Goal: Information Seeking & Learning: Learn about a topic

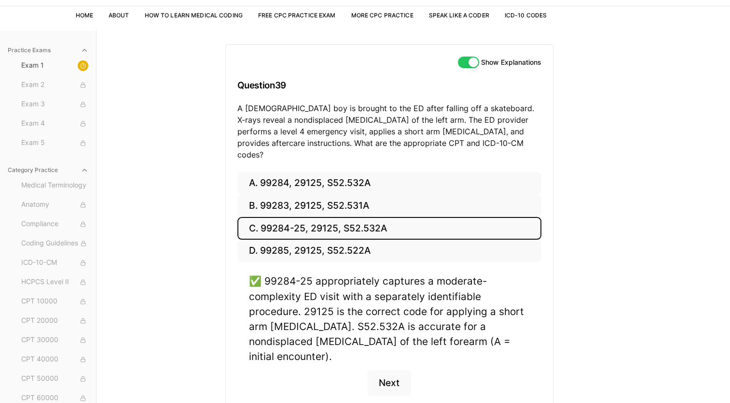
scroll to position [89, 0]
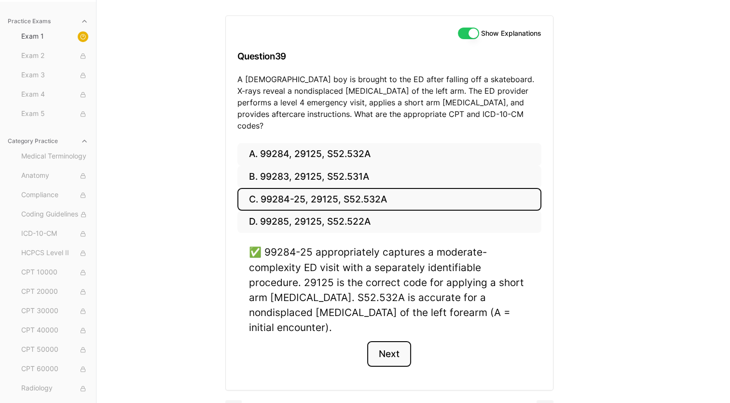
click at [385, 341] on button "Next" at bounding box center [389, 354] width 44 height 26
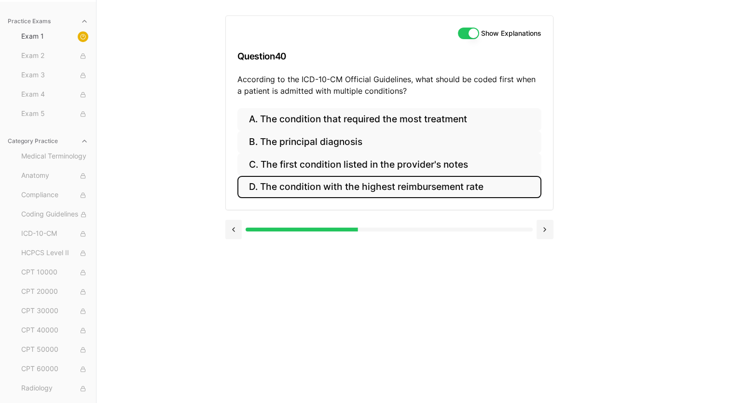
click at [338, 184] on button "D. The condition with the highest reimbursement rate" at bounding box center [390, 187] width 304 height 23
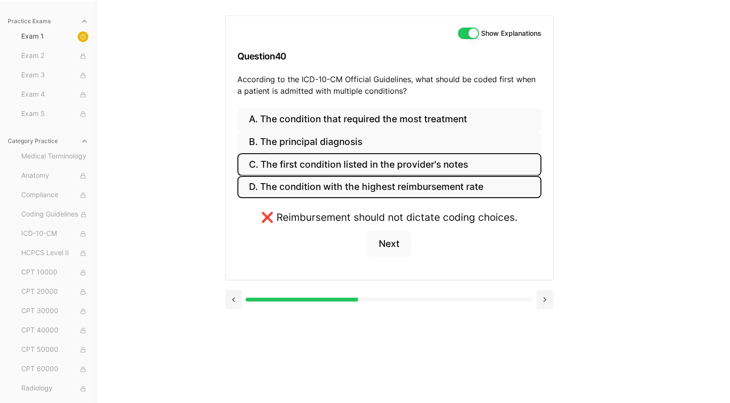
click at [331, 162] on button "C. The first condition listed in the provider's notes" at bounding box center [390, 164] width 304 height 23
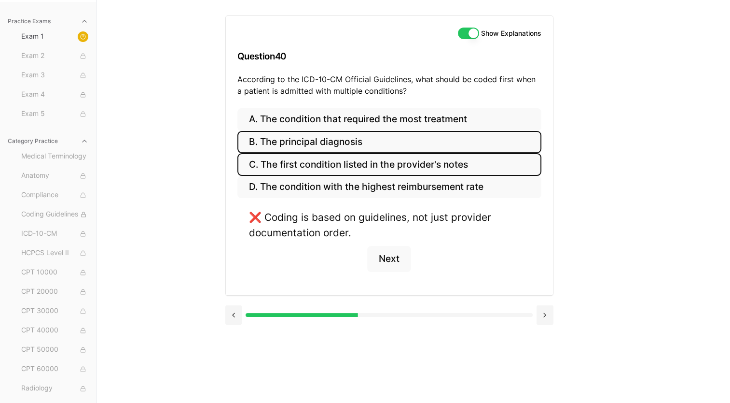
click at [328, 139] on button "B. The principal diagnosis" at bounding box center [390, 142] width 304 height 23
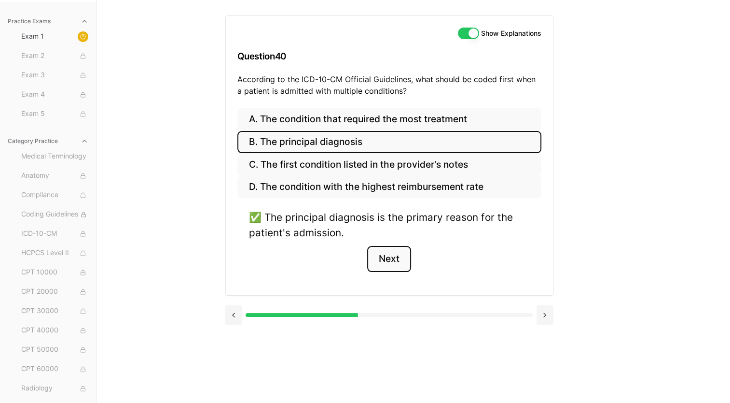
click at [383, 255] on button "Next" at bounding box center [389, 259] width 44 height 26
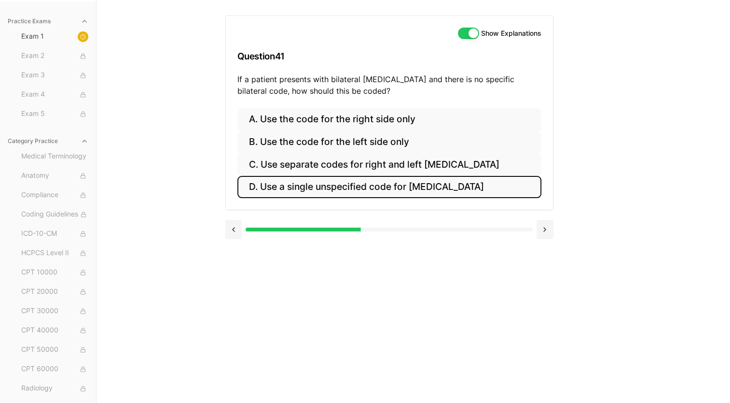
click at [330, 187] on button "D. Use a single unspecified code for [MEDICAL_DATA]" at bounding box center [390, 187] width 304 height 23
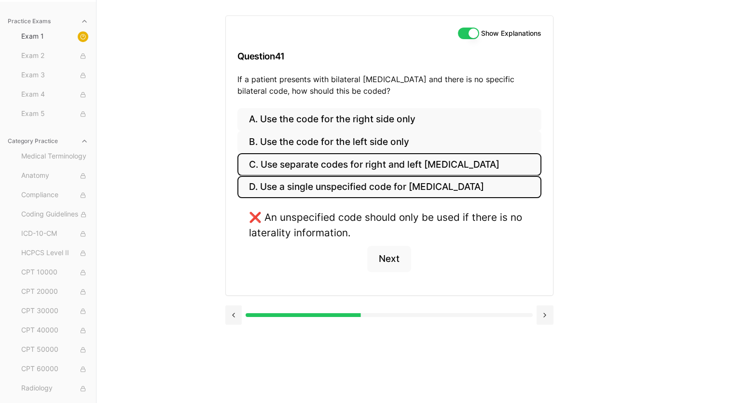
click at [322, 159] on button "C. Use separate codes for right and left [MEDICAL_DATA]" at bounding box center [390, 164] width 304 height 23
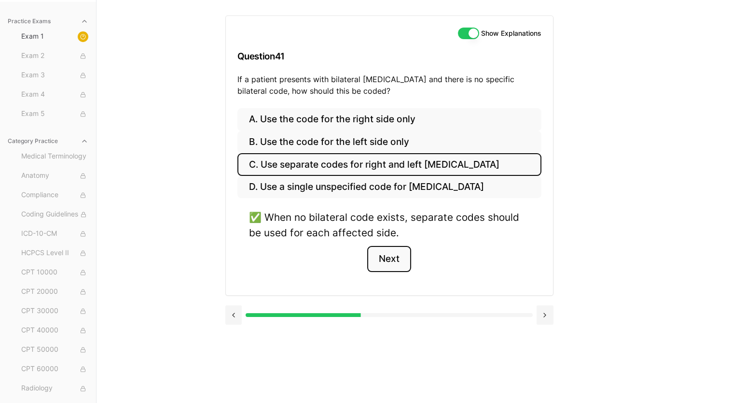
click at [391, 260] on button "Next" at bounding box center [389, 259] width 44 height 26
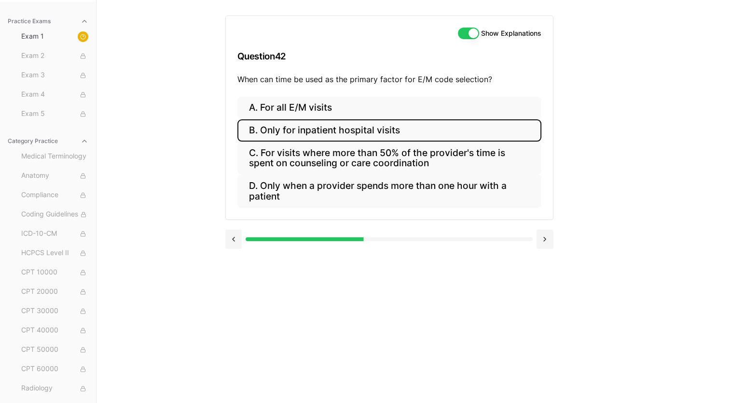
click at [330, 128] on button "B. Only for inpatient hospital visits" at bounding box center [390, 130] width 304 height 23
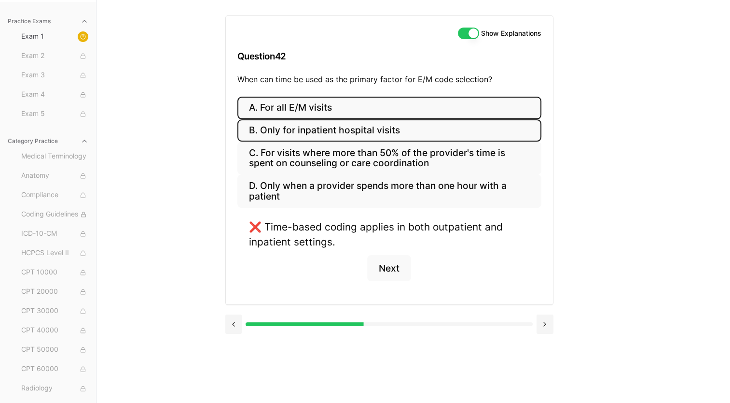
click at [327, 105] on button "A. For all E/M visits" at bounding box center [390, 108] width 304 height 23
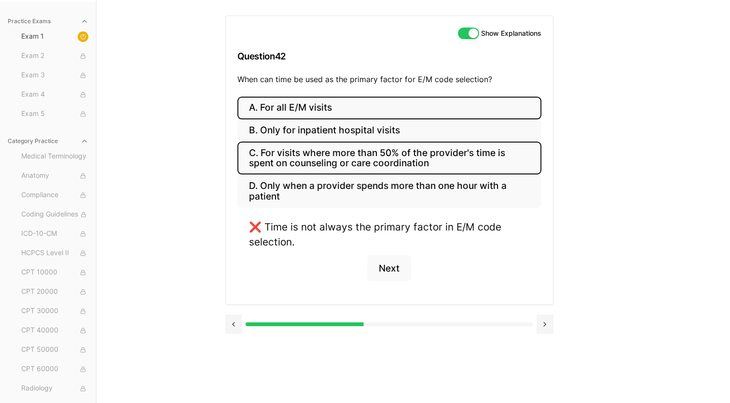
click at [331, 154] on button "C. For visits where more than 50% of the provider's time is spent on counseling…" at bounding box center [390, 157] width 304 height 33
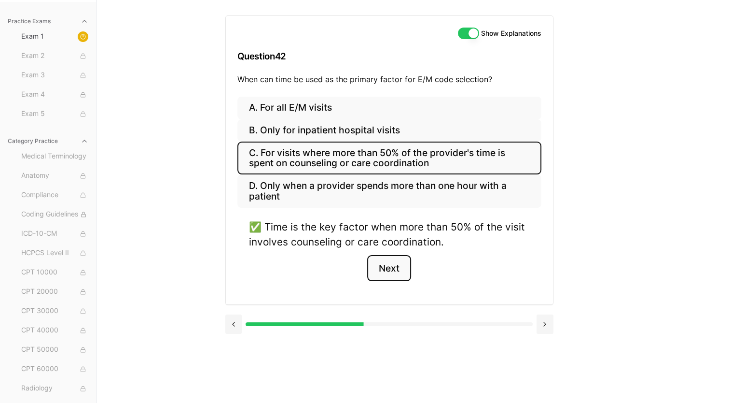
click at [393, 269] on button "Next" at bounding box center [389, 268] width 44 height 26
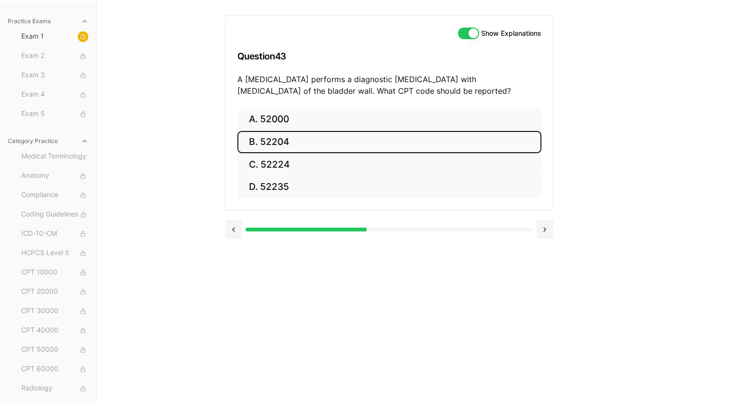
click at [279, 139] on button "B. 52204" at bounding box center [390, 142] width 304 height 23
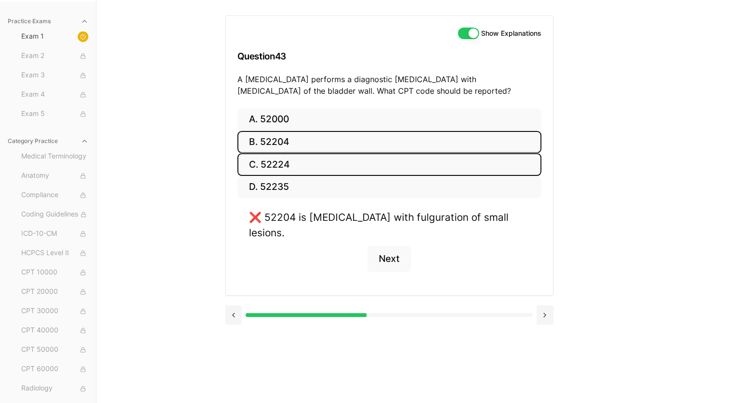
click at [289, 163] on button "C. 52224" at bounding box center [390, 164] width 304 height 23
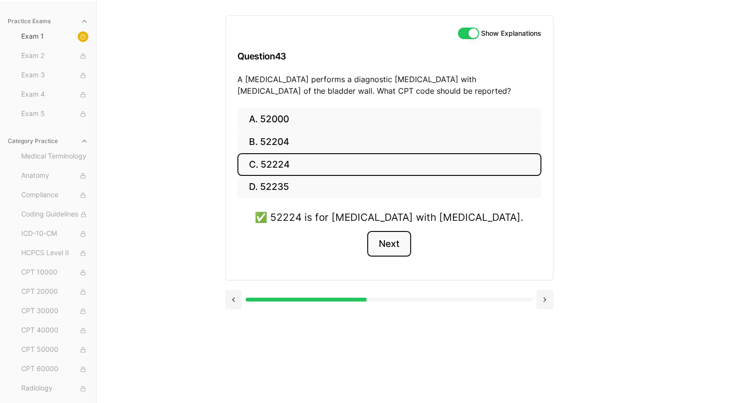
click at [387, 240] on button "Next" at bounding box center [389, 244] width 44 height 26
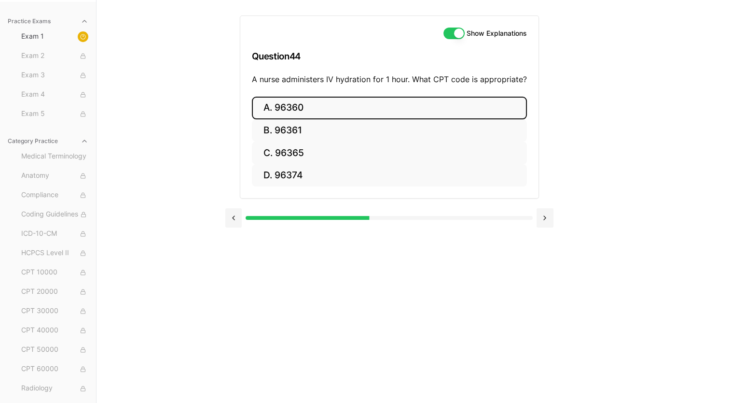
click at [328, 106] on button "A. 96360" at bounding box center [389, 108] width 275 height 23
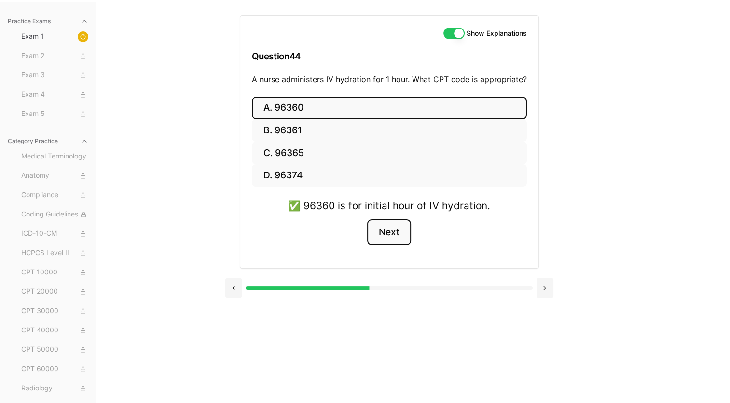
click at [386, 236] on button "Next" at bounding box center [389, 232] width 44 height 26
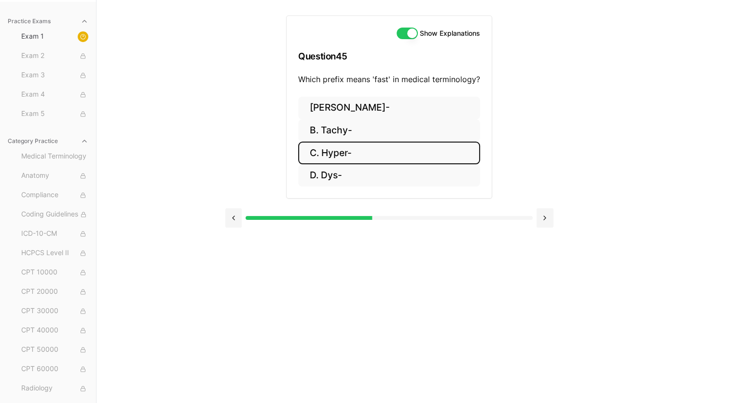
click at [356, 152] on button "C. Hyper-" at bounding box center [389, 152] width 182 height 23
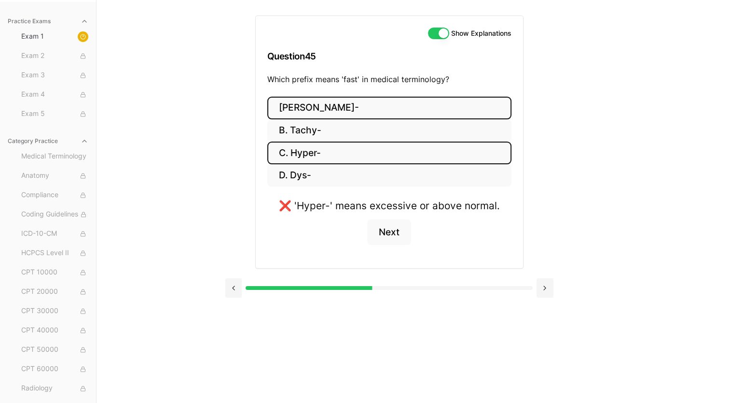
click at [332, 107] on button "[PERSON_NAME]-" at bounding box center [389, 108] width 244 height 23
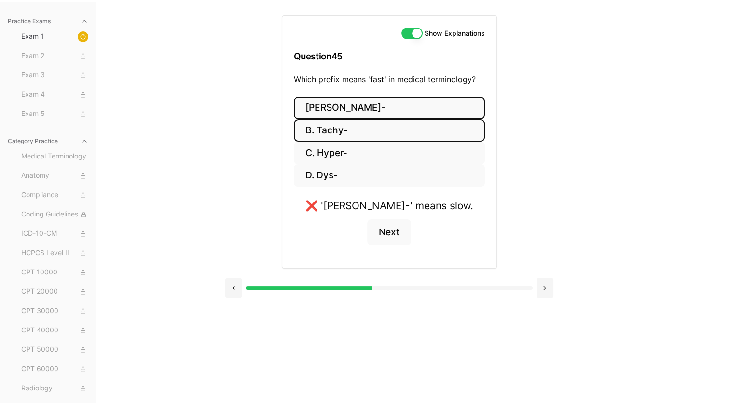
click at [347, 128] on button "B. Tachy-" at bounding box center [389, 130] width 191 height 23
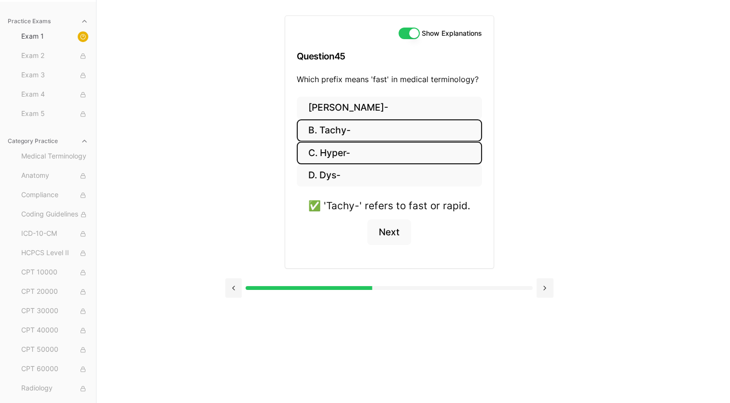
click at [367, 150] on button "C. Hyper-" at bounding box center [389, 152] width 185 height 23
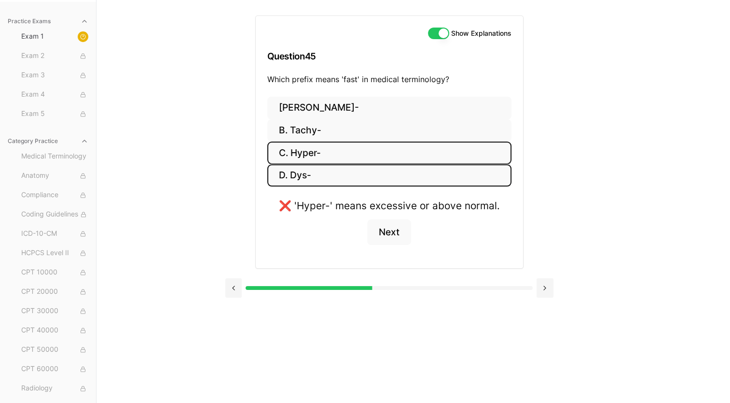
click at [366, 170] on button "D. Dys-" at bounding box center [389, 175] width 244 height 23
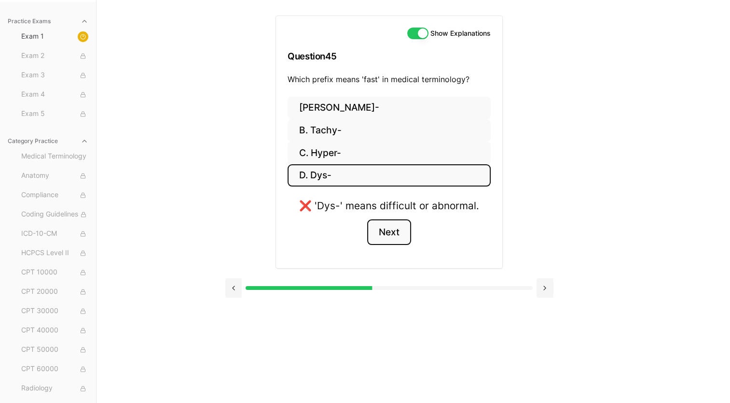
click at [384, 227] on button "Next" at bounding box center [389, 232] width 44 height 26
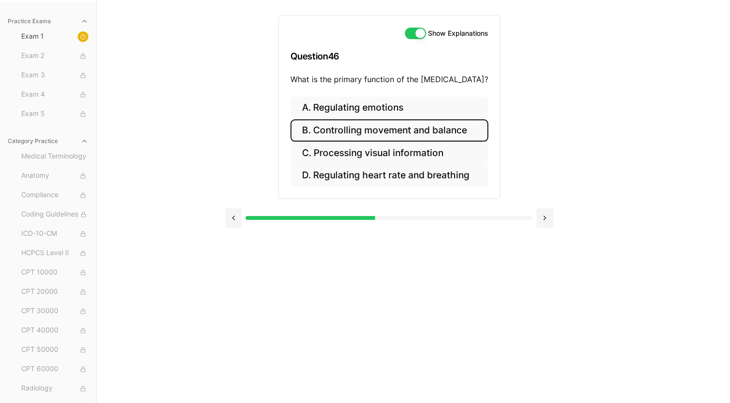
click at [411, 132] on button "B. Controlling movement and balance" at bounding box center [390, 130] width 198 height 23
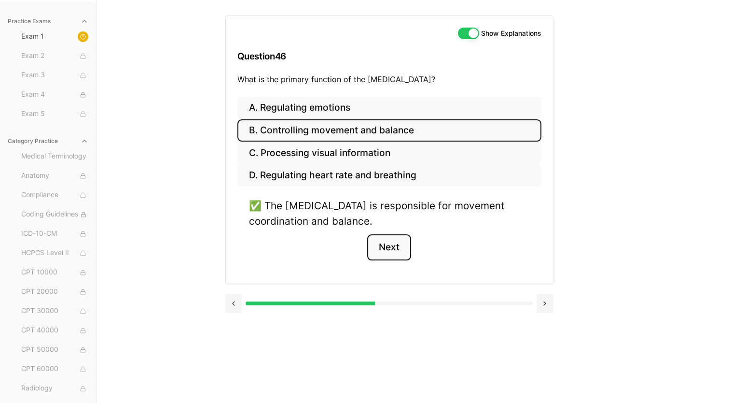
click at [385, 248] on button "Next" at bounding box center [389, 247] width 44 height 26
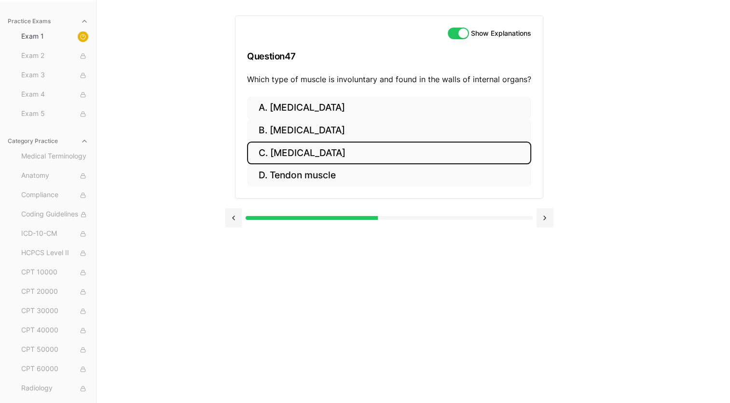
click at [309, 148] on button "C. [MEDICAL_DATA]" at bounding box center [389, 152] width 284 height 23
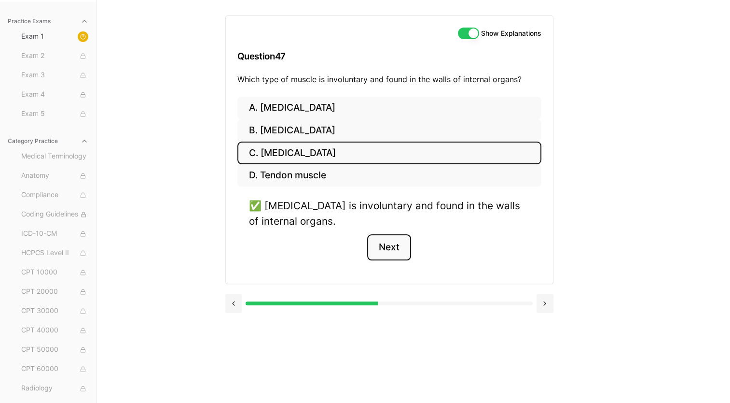
click at [390, 244] on button "Next" at bounding box center [389, 247] width 44 height 26
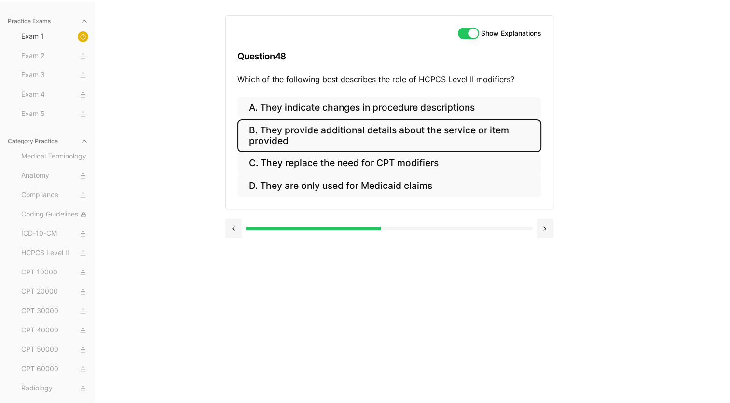
click at [348, 131] on button "B. They provide additional details about the service or item provided" at bounding box center [390, 135] width 304 height 33
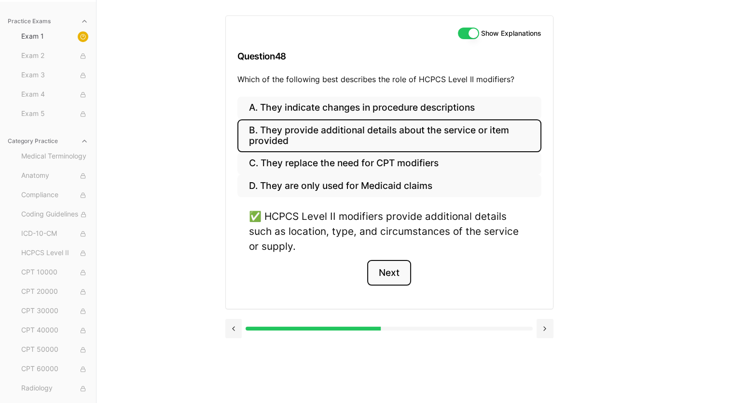
click at [385, 272] on button "Next" at bounding box center [389, 273] width 44 height 26
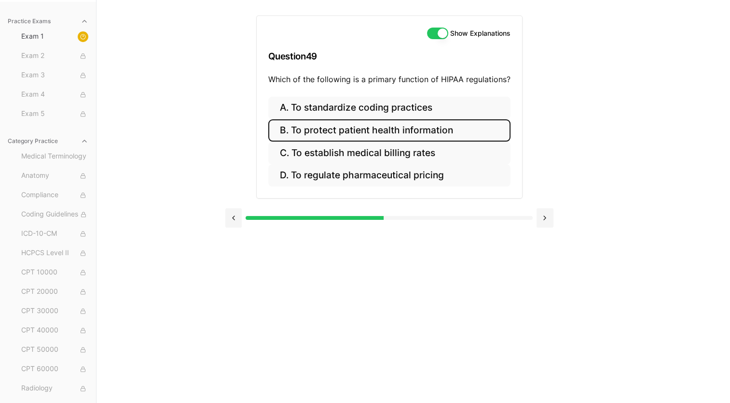
click at [369, 128] on button "B. To protect patient health information" at bounding box center [389, 130] width 242 height 23
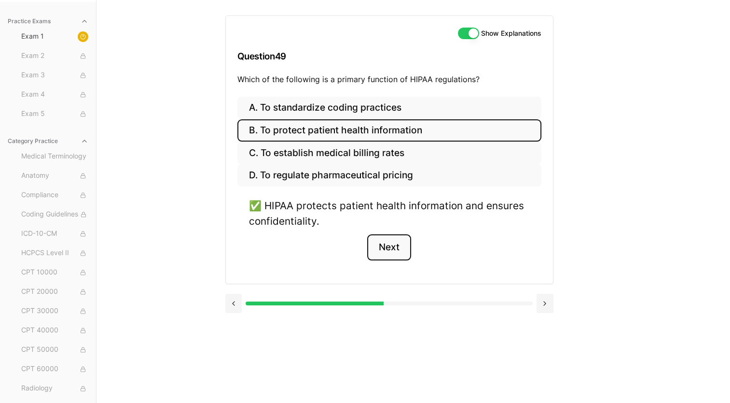
click at [387, 246] on button "Next" at bounding box center [389, 247] width 44 height 26
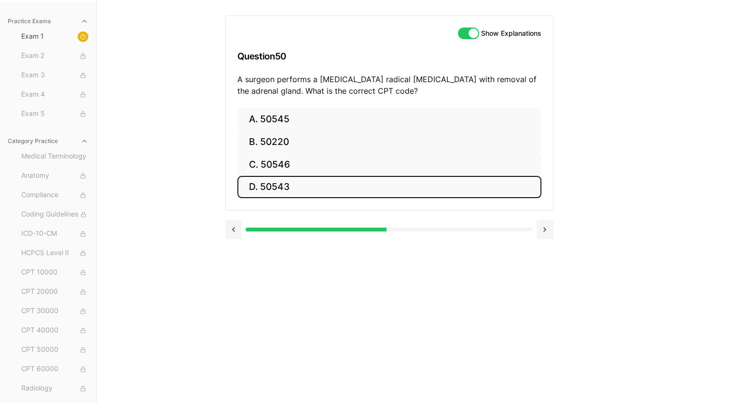
click at [261, 189] on button "D. 50543" at bounding box center [390, 187] width 304 height 23
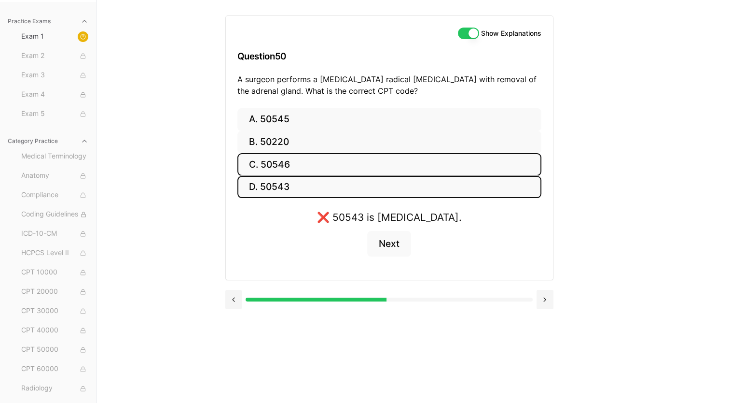
click at [272, 159] on button "C. 50546" at bounding box center [390, 164] width 304 height 23
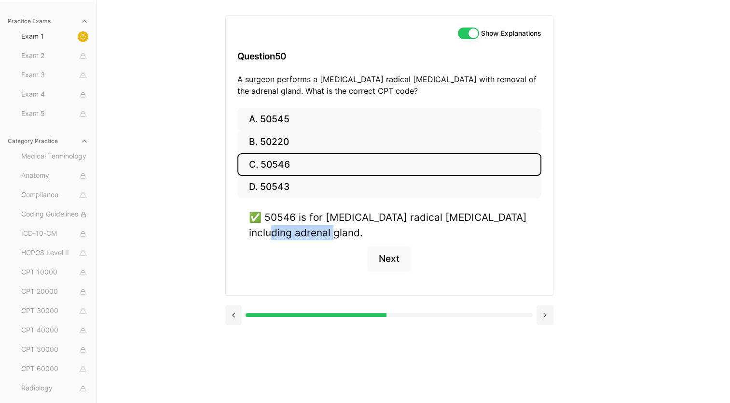
drag, startPoint x: 295, startPoint y: 233, endPoint x: 357, endPoint y: 239, distance: 62.5
click at [357, 239] on div "✅ 50546 is for [MEDICAL_DATA] radical [MEDICAL_DATA] including adrenal gland." at bounding box center [389, 225] width 281 height 30
copy div "adrenal gland"
click at [303, 265] on div "✅ 50546 is for [MEDICAL_DATA] radical [MEDICAL_DATA] including adrenal gland. N…" at bounding box center [390, 246] width 304 height 73
click at [386, 258] on button "Next" at bounding box center [389, 259] width 44 height 26
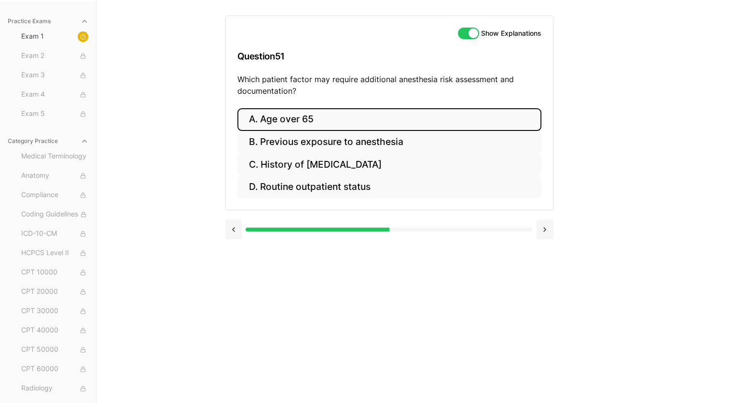
click at [283, 119] on button "A. Age over 65" at bounding box center [390, 119] width 304 height 23
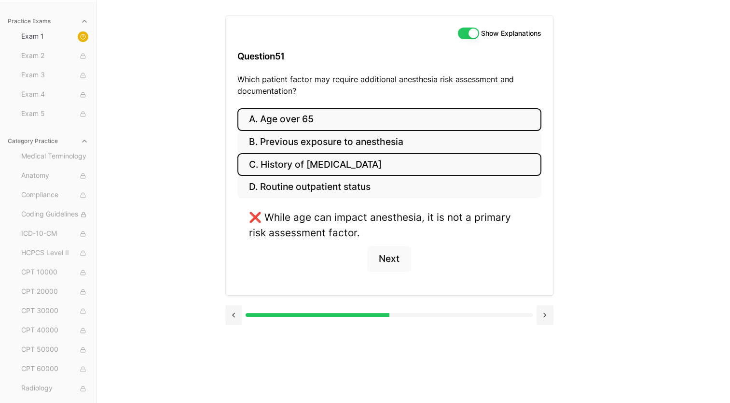
click at [302, 159] on button "C. History of [MEDICAL_DATA]" at bounding box center [390, 164] width 304 height 23
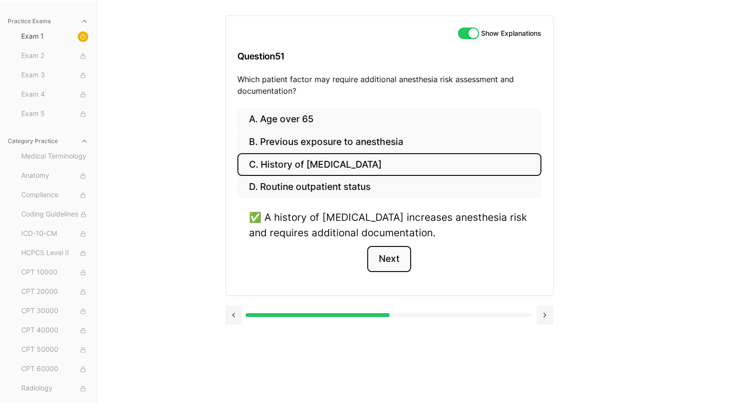
click at [386, 260] on button "Next" at bounding box center [389, 259] width 44 height 26
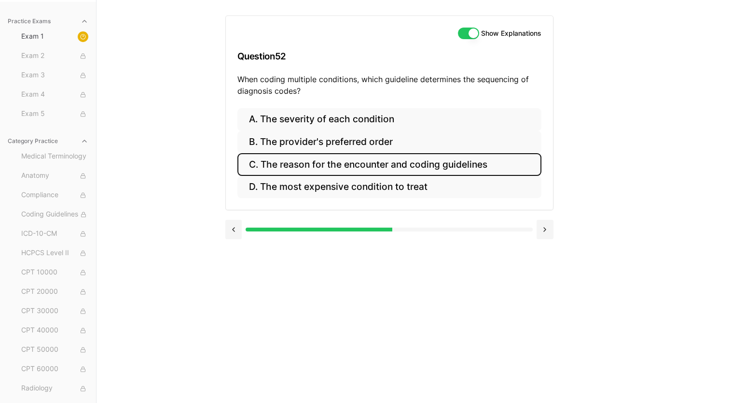
click at [324, 159] on button "C. The reason for the encounter and coding guidelines" at bounding box center [390, 164] width 304 height 23
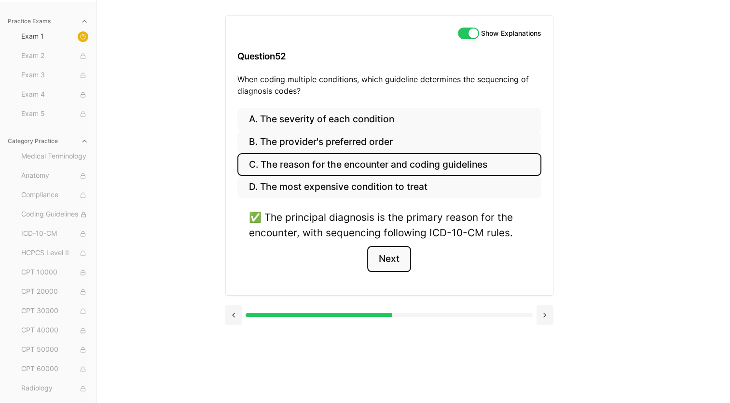
click at [384, 252] on button "Next" at bounding box center [389, 259] width 44 height 26
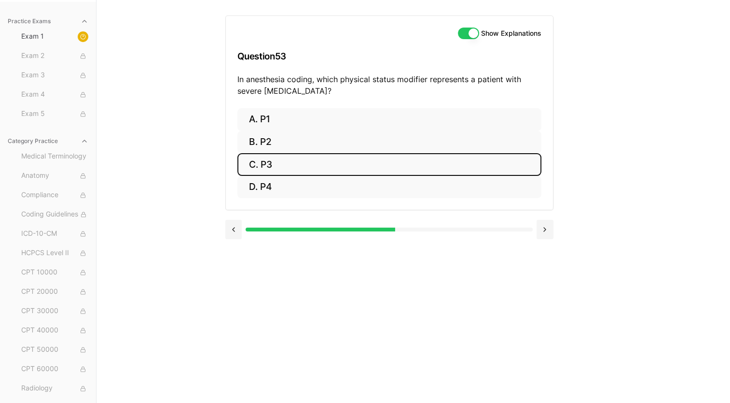
click at [280, 167] on button "C. P3" at bounding box center [390, 164] width 304 height 23
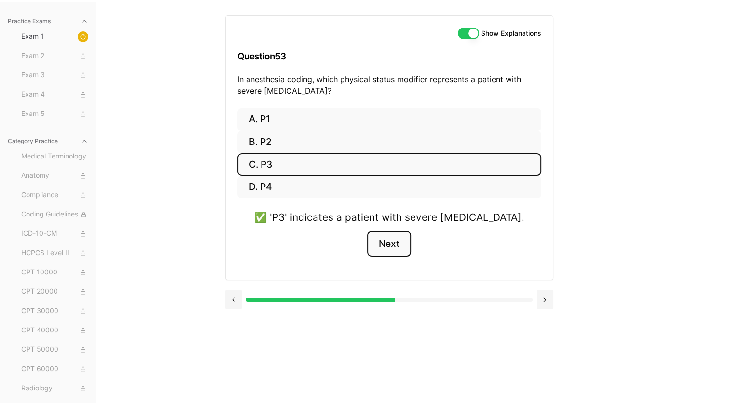
click at [388, 244] on button "Next" at bounding box center [389, 244] width 44 height 26
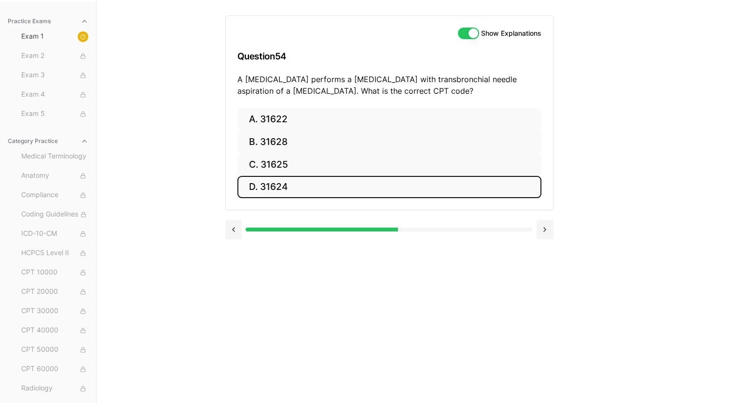
click at [294, 182] on button "D. 31624" at bounding box center [390, 187] width 304 height 23
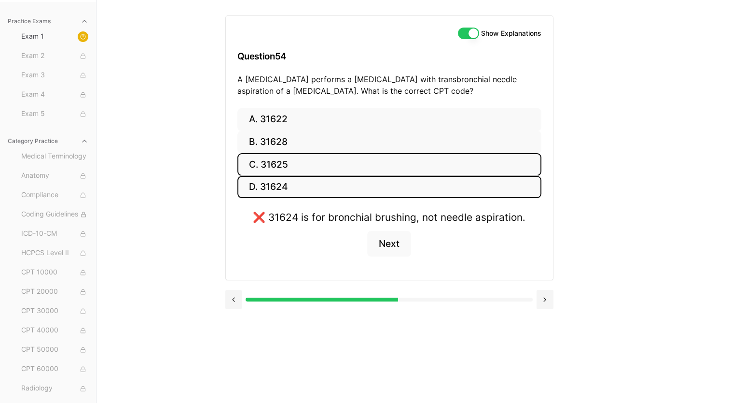
click at [302, 160] on button "C. 31625" at bounding box center [390, 164] width 304 height 23
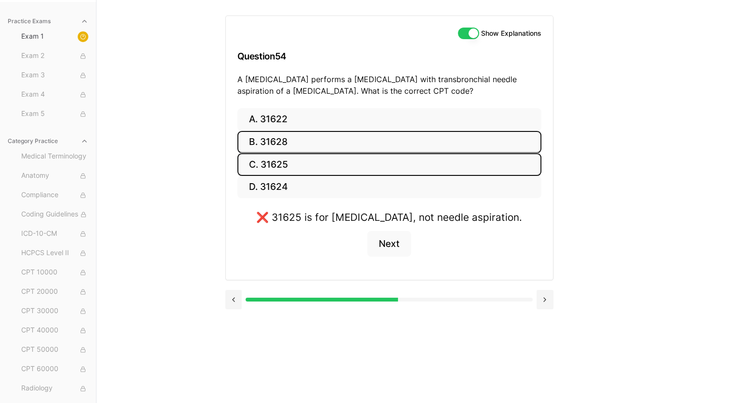
click at [302, 133] on button "B. 31628" at bounding box center [390, 142] width 304 height 23
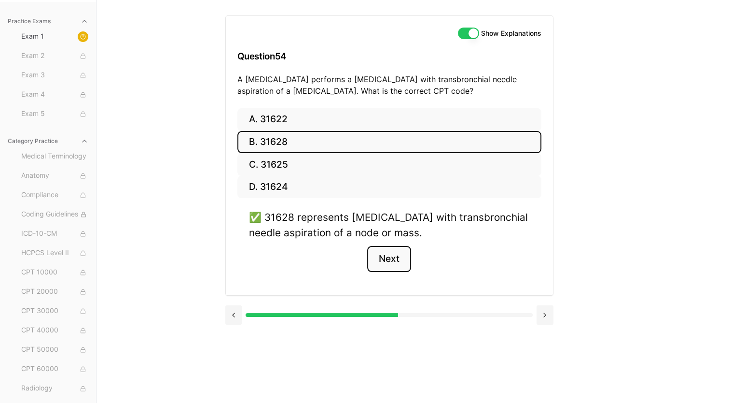
click at [391, 262] on button "Next" at bounding box center [389, 259] width 44 height 26
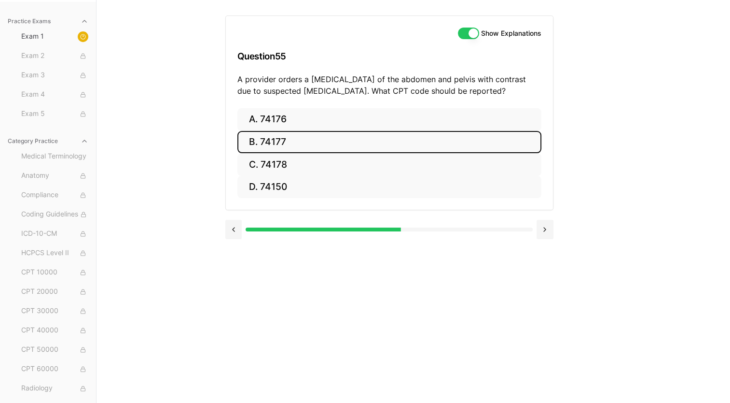
click at [286, 139] on button "B. 74177" at bounding box center [390, 142] width 304 height 23
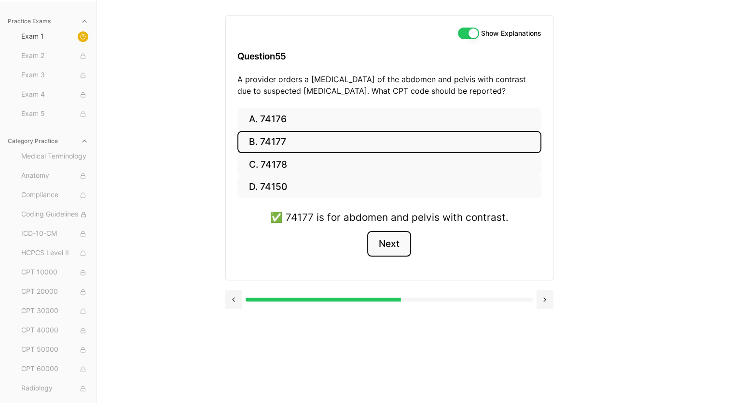
click at [388, 240] on button "Next" at bounding box center [389, 244] width 44 height 26
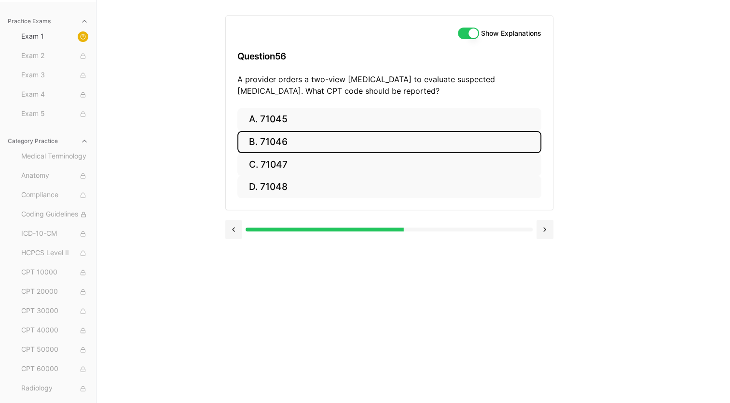
click at [308, 136] on button "B. 71046" at bounding box center [390, 142] width 304 height 23
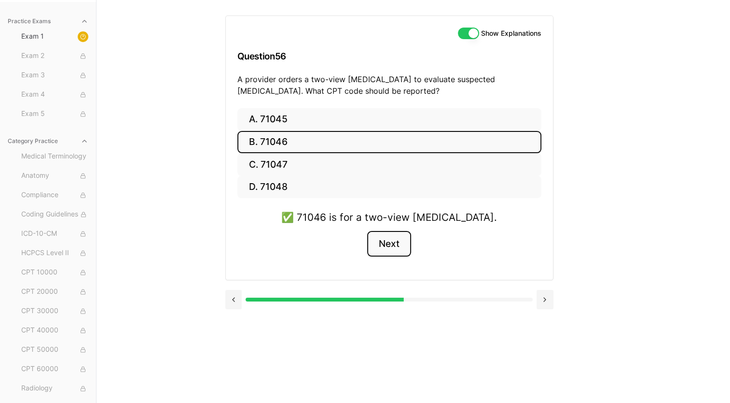
click at [400, 244] on button "Next" at bounding box center [389, 244] width 44 height 26
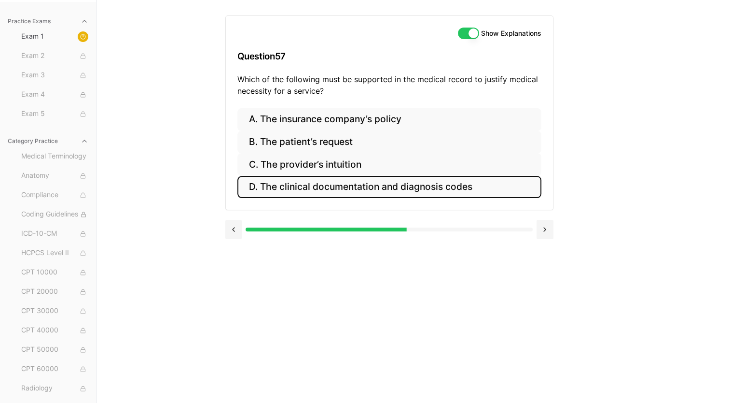
click at [353, 186] on button "D. The clinical documentation and diagnosis codes" at bounding box center [390, 187] width 304 height 23
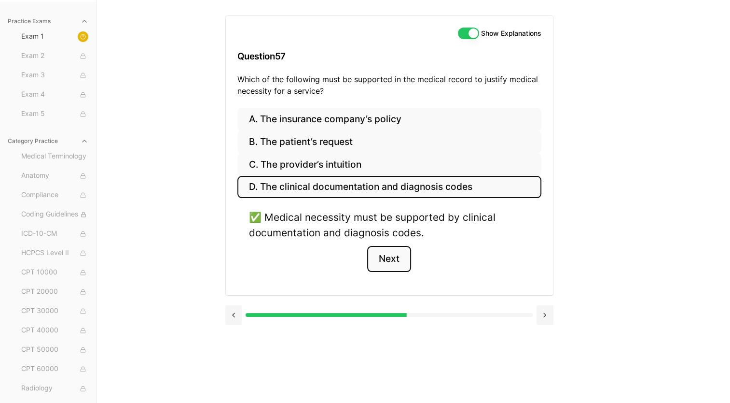
click at [385, 255] on button "Next" at bounding box center [389, 259] width 44 height 26
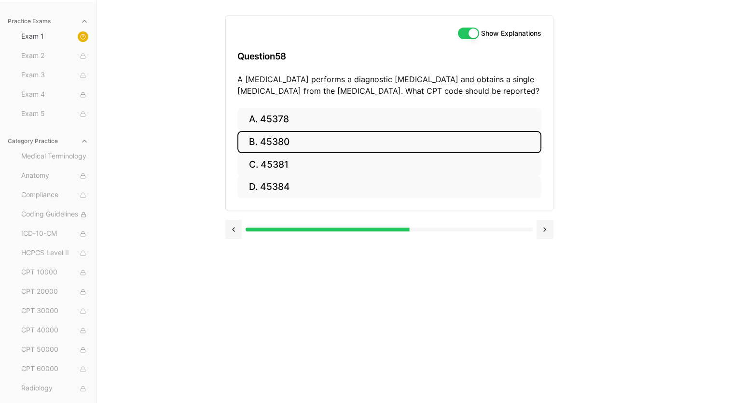
click at [290, 140] on button "B. 45380" at bounding box center [390, 142] width 304 height 23
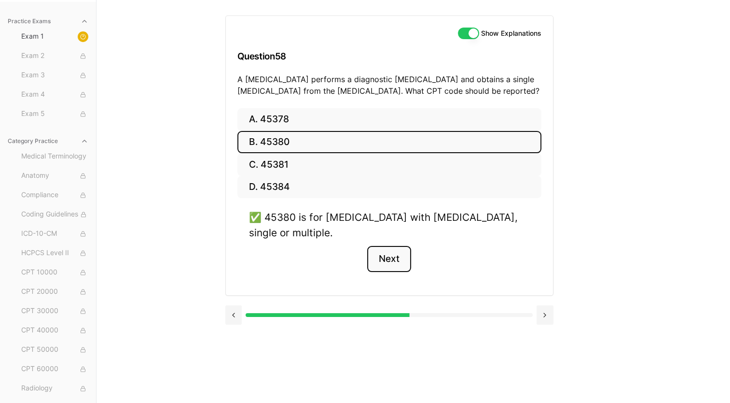
click at [395, 260] on button "Next" at bounding box center [389, 259] width 44 height 26
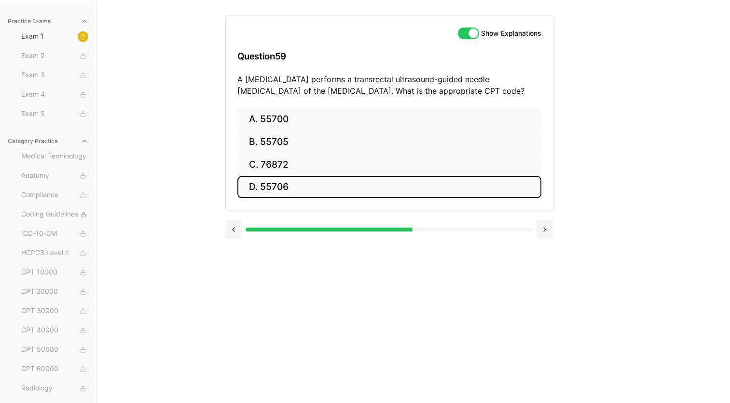
click at [299, 186] on button "D. 55706" at bounding box center [390, 187] width 304 height 23
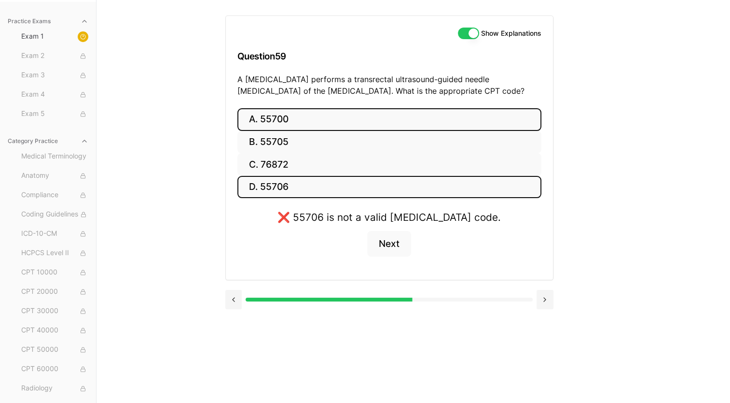
click at [306, 120] on button "A. 55700" at bounding box center [390, 119] width 304 height 23
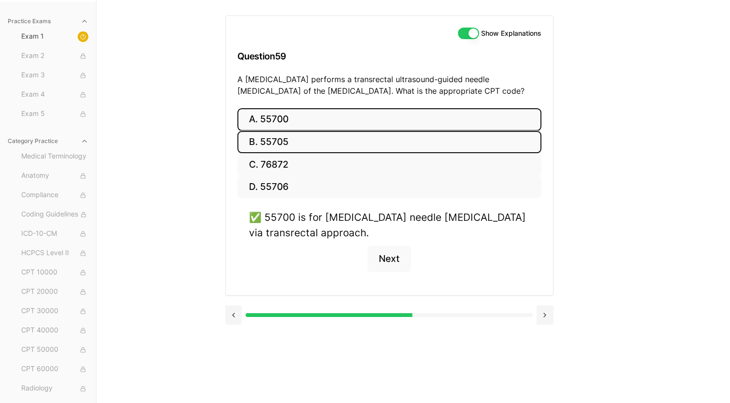
click at [354, 138] on button "B. 55705" at bounding box center [390, 142] width 304 height 23
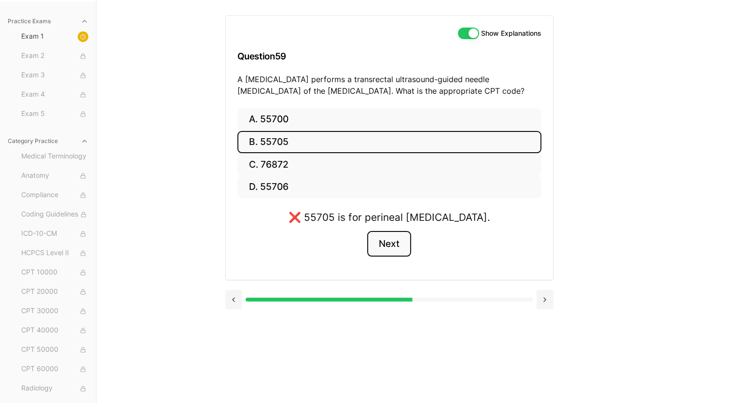
click at [401, 245] on button "Next" at bounding box center [389, 244] width 44 height 26
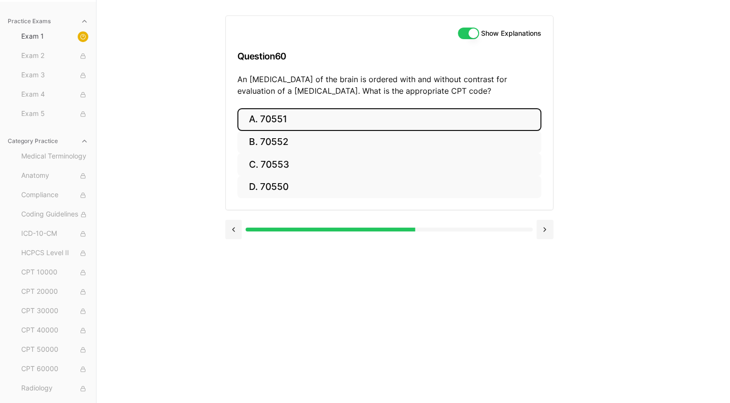
click at [294, 115] on button "A. 70551" at bounding box center [390, 119] width 304 height 23
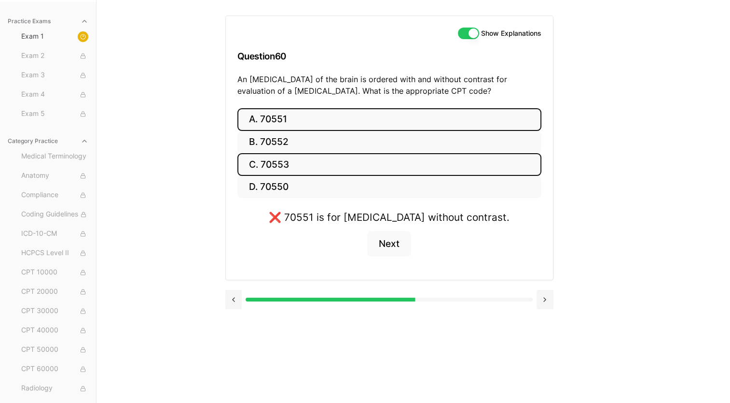
click at [282, 157] on button "C. 70553" at bounding box center [390, 164] width 304 height 23
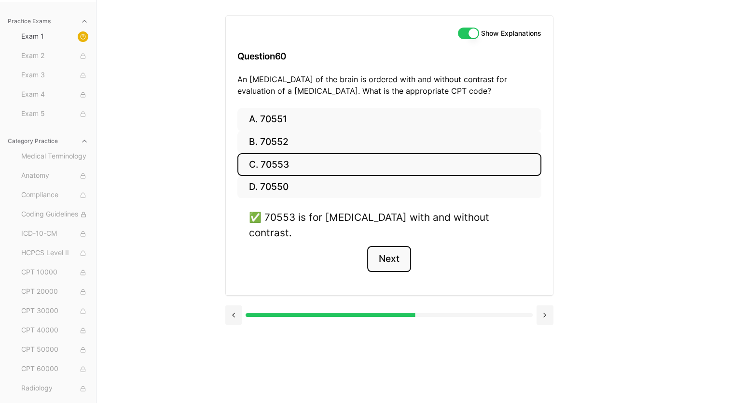
click at [393, 246] on button "Next" at bounding box center [389, 259] width 44 height 26
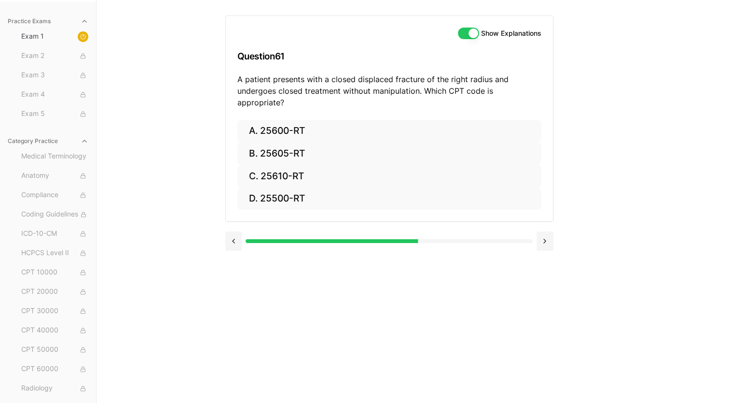
click at [267, 263] on div "Show Explanations Question 61 A patient presents with a closed displaced fractu…" at bounding box center [413, 201] width 377 height 403
click at [331, 287] on div "Show Explanations Question 61 A patient presents with a closed displaced fractu…" at bounding box center [413, 201] width 377 height 403
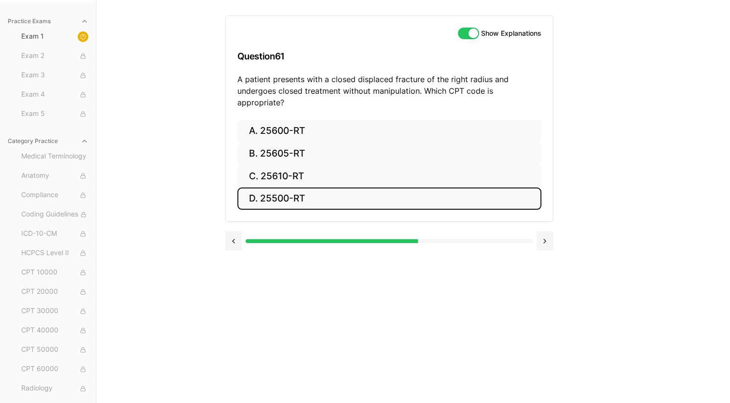
click at [302, 187] on button "D. 25500-RT" at bounding box center [390, 198] width 304 height 23
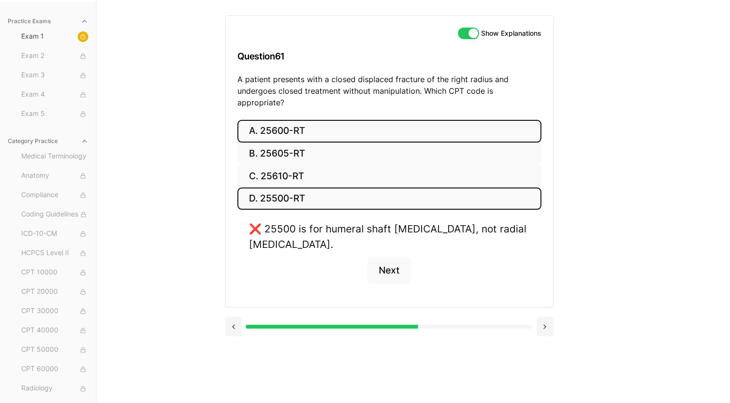
click at [299, 120] on button "A. 25600-RT" at bounding box center [390, 131] width 304 height 23
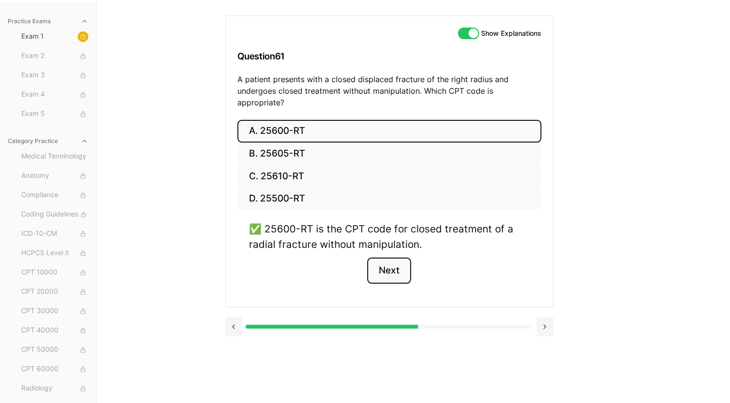
click at [395, 257] on button "Next" at bounding box center [389, 270] width 44 height 26
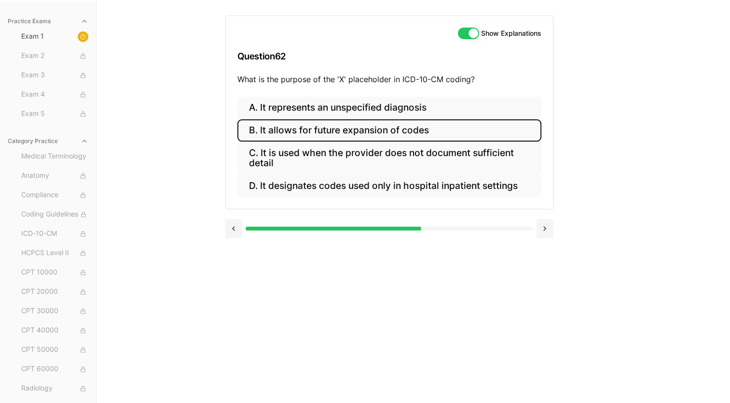
click at [309, 127] on button "B. It allows for future expansion of codes" at bounding box center [390, 130] width 304 height 23
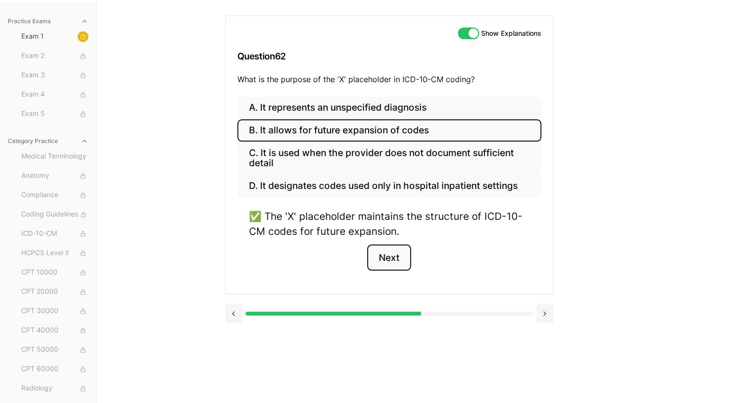
click at [386, 260] on button "Next" at bounding box center [389, 257] width 44 height 26
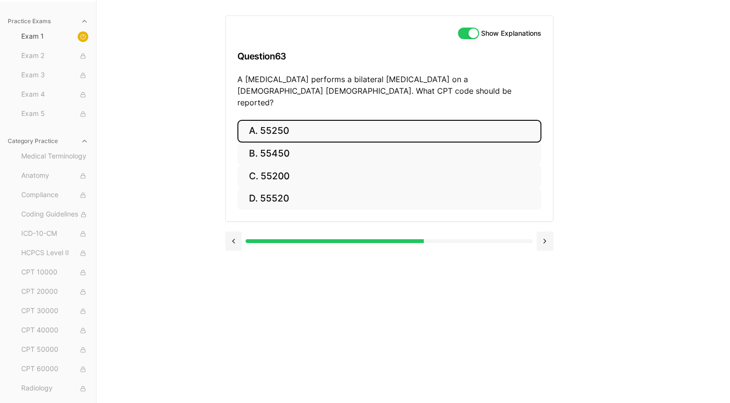
click at [301, 120] on button "A. 55250" at bounding box center [390, 131] width 304 height 23
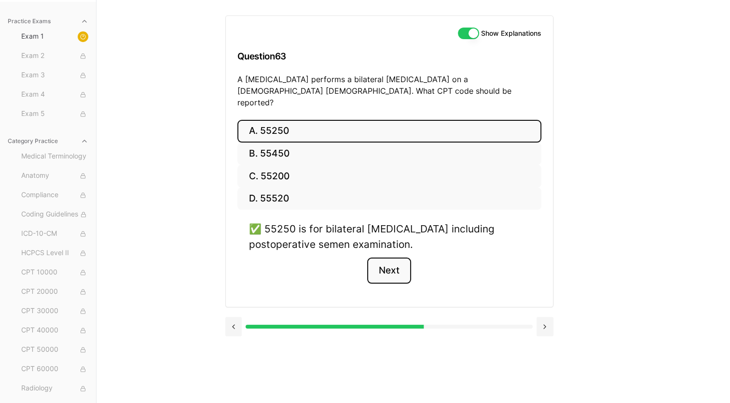
click at [391, 260] on button "Next" at bounding box center [389, 270] width 44 height 26
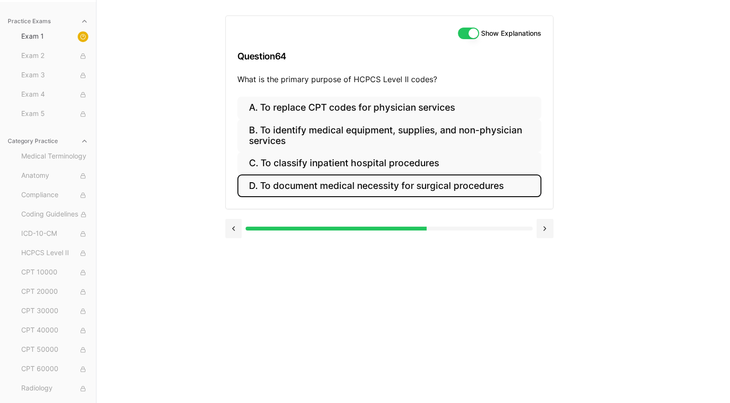
click at [368, 186] on button "D. To document medical necessity for surgical procedures" at bounding box center [390, 185] width 304 height 23
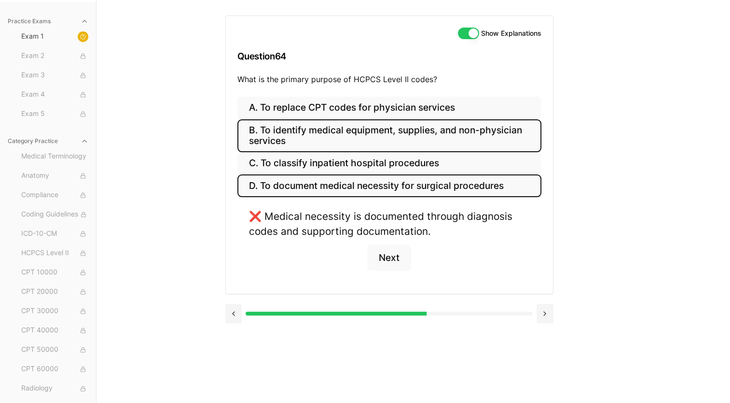
click at [351, 137] on button "B. To identify medical equipment, supplies, and non-physician services" at bounding box center [390, 135] width 304 height 33
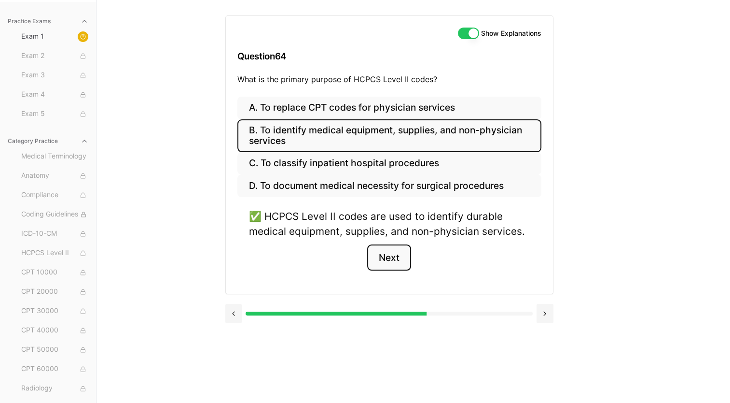
click at [385, 255] on button "Next" at bounding box center [389, 257] width 44 height 26
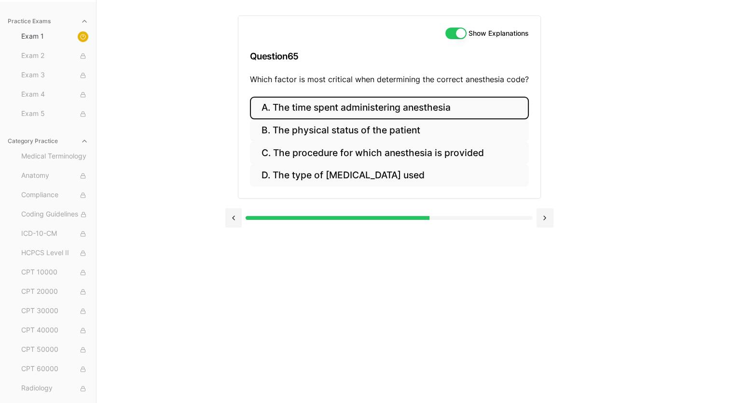
click at [345, 105] on button "A. The time spent administering anesthesia" at bounding box center [389, 108] width 279 height 23
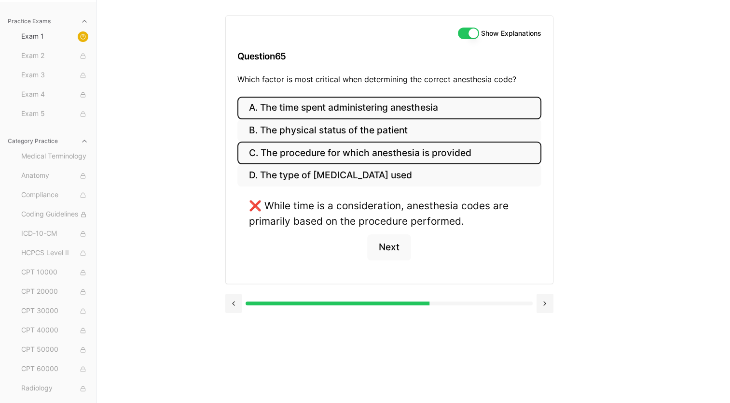
click at [337, 152] on button "C. The procedure for which anesthesia is provided" at bounding box center [390, 152] width 304 height 23
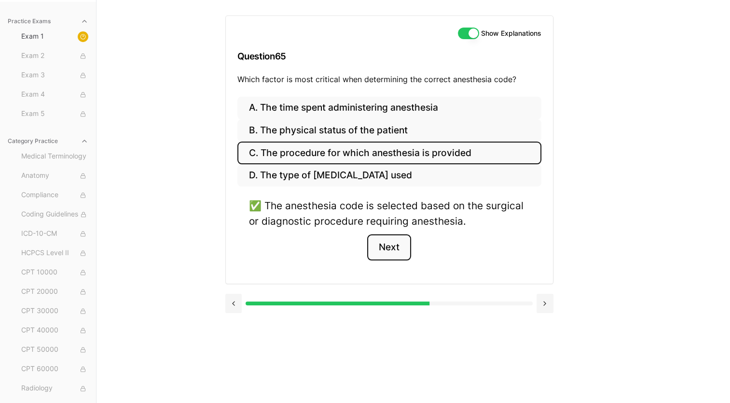
click at [400, 251] on button "Next" at bounding box center [389, 247] width 44 height 26
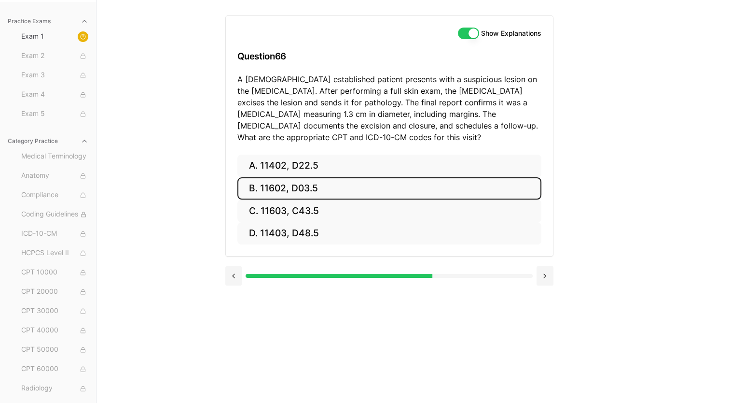
click at [279, 187] on button "B. 11602, D03.5" at bounding box center [390, 188] width 304 height 23
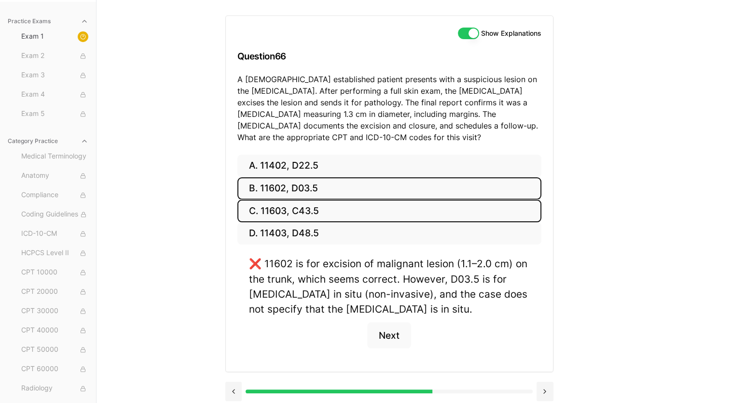
click at [296, 210] on button "C. 11603, C43.5" at bounding box center [390, 210] width 304 height 23
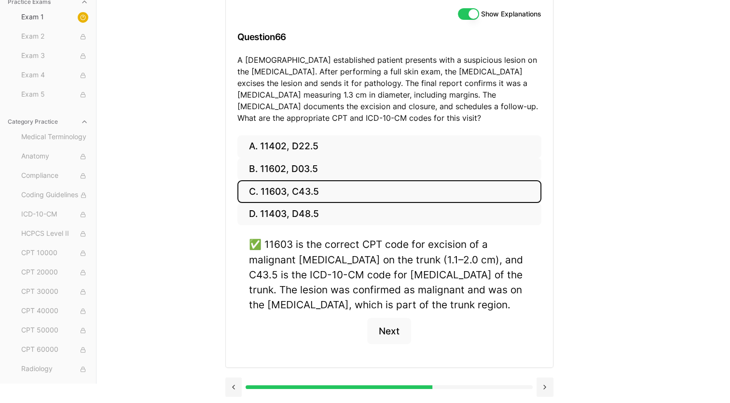
scroll to position [108, 0]
click at [385, 330] on button "Next" at bounding box center [389, 331] width 44 height 26
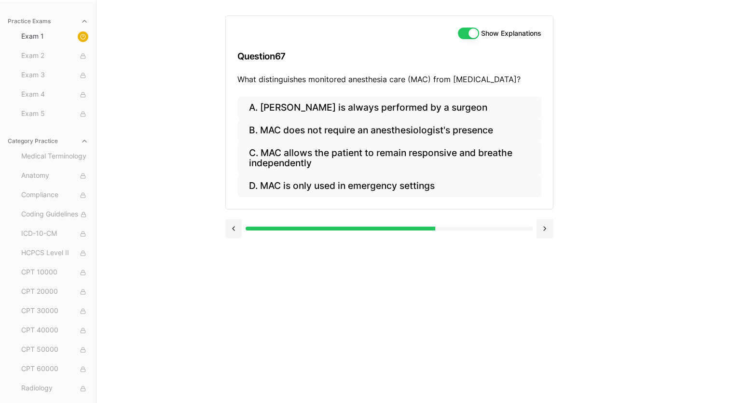
scroll to position [89, 0]
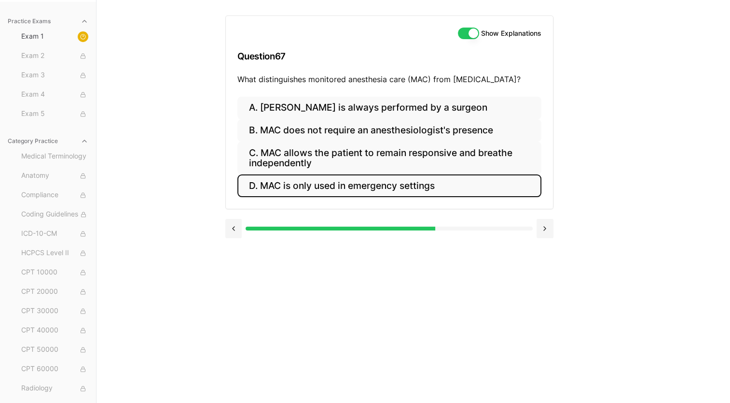
click at [370, 184] on button "D. MAC is only used in emergency settings" at bounding box center [390, 185] width 304 height 23
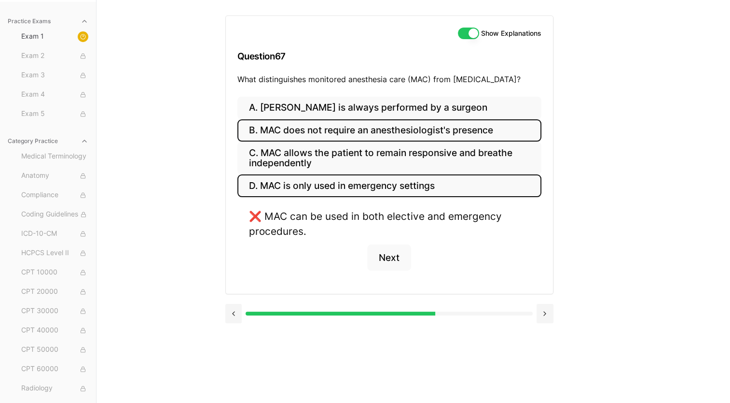
click at [349, 126] on button "B. MAC does not require an anesthesiologist's presence" at bounding box center [390, 130] width 304 height 23
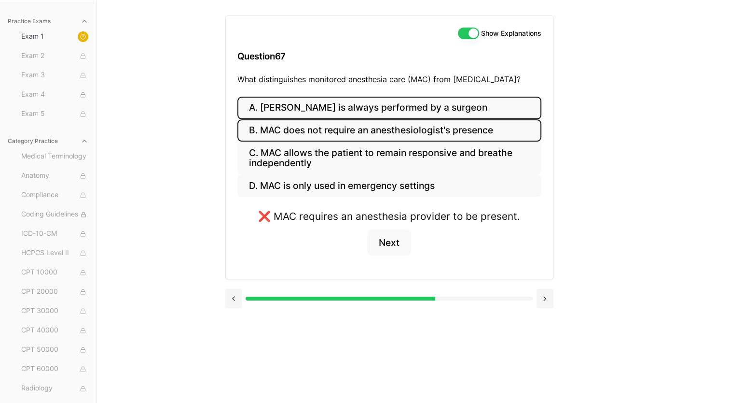
click at [346, 104] on button "A. [PERSON_NAME] is always performed by a surgeon" at bounding box center [390, 108] width 304 height 23
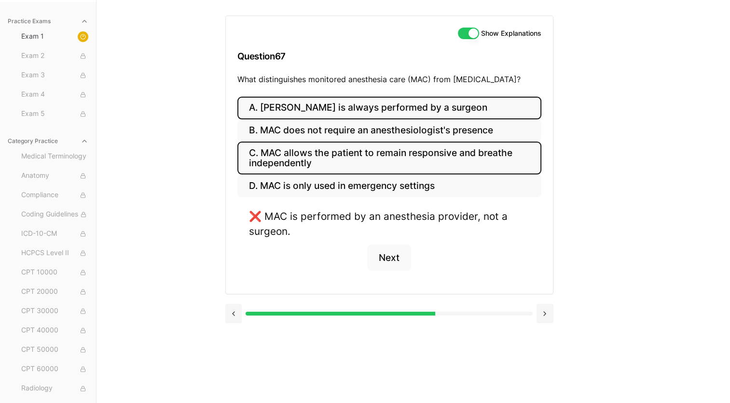
click at [337, 153] on button "C. MAC allows the patient to remain responsive and breathe independently" at bounding box center [390, 157] width 304 height 33
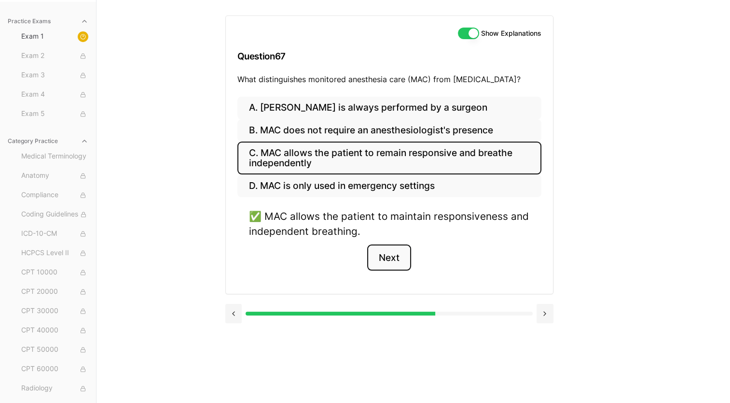
click at [394, 264] on button "Next" at bounding box center [389, 257] width 44 height 26
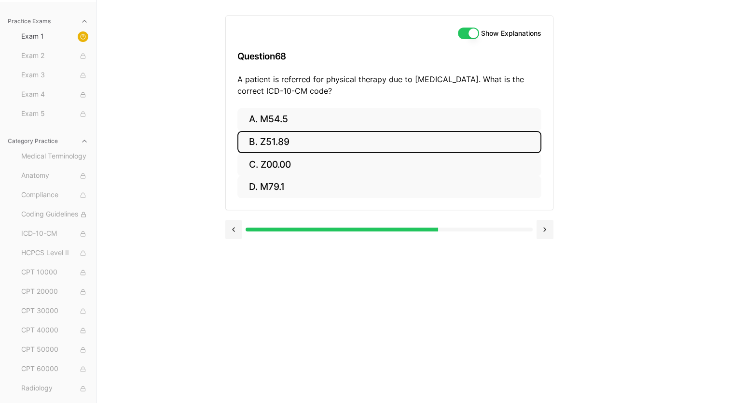
click at [286, 137] on button "B. Z51.89" at bounding box center [390, 142] width 304 height 23
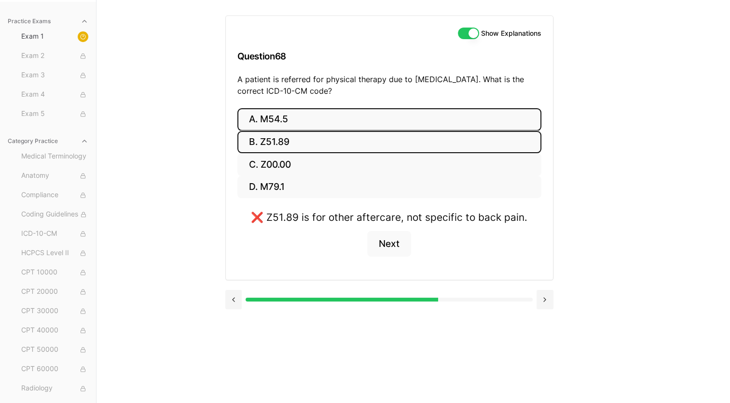
click at [295, 113] on button "A. M54.5" at bounding box center [390, 119] width 304 height 23
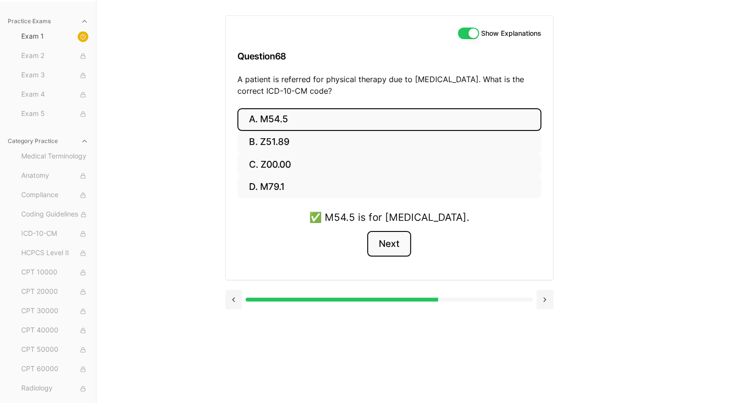
click at [388, 239] on button "Next" at bounding box center [389, 244] width 44 height 26
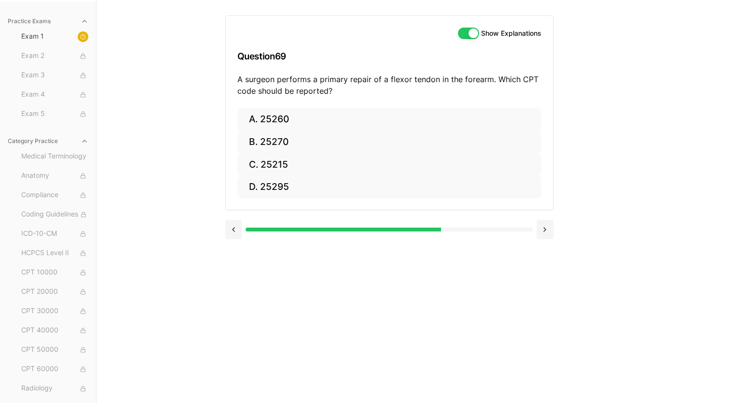
click at [334, 271] on div "Show Explanations Question 69 A surgeon performs a primary repair of a flexor t…" at bounding box center [413, 201] width 377 height 403
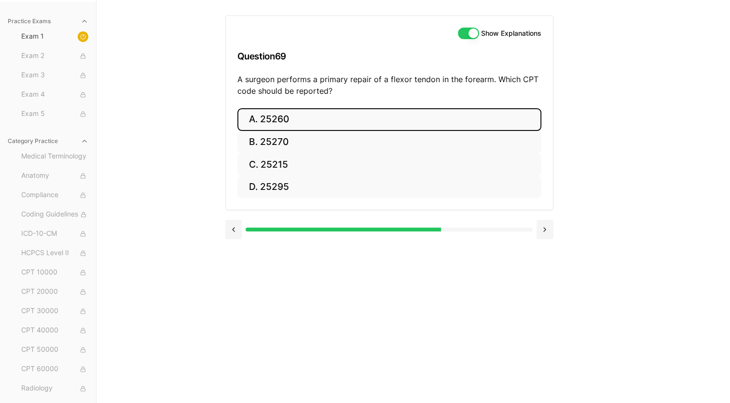
click at [329, 117] on button "A. 25260" at bounding box center [390, 119] width 304 height 23
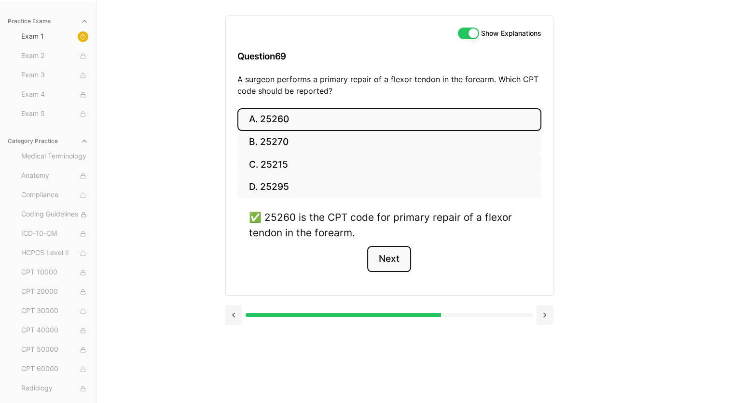
click at [382, 258] on button "Next" at bounding box center [389, 259] width 44 height 26
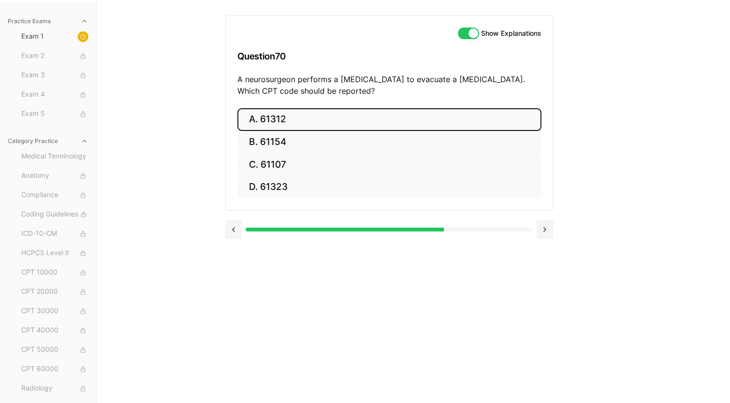
click at [318, 114] on button "A. 61312" at bounding box center [390, 119] width 304 height 23
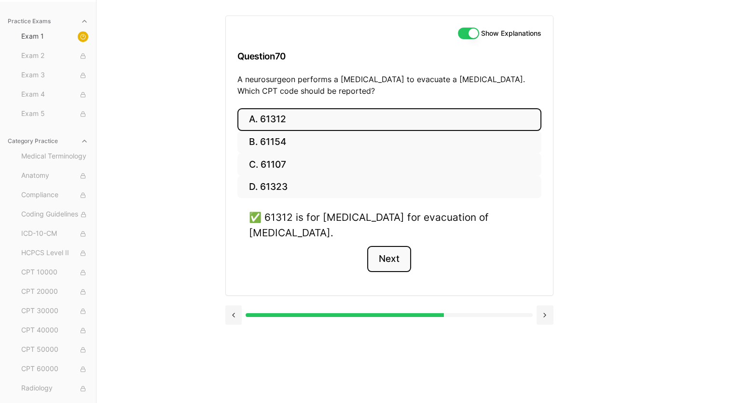
click at [386, 261] on button "Next" at bounding box center [389, 259] width 44 height 26
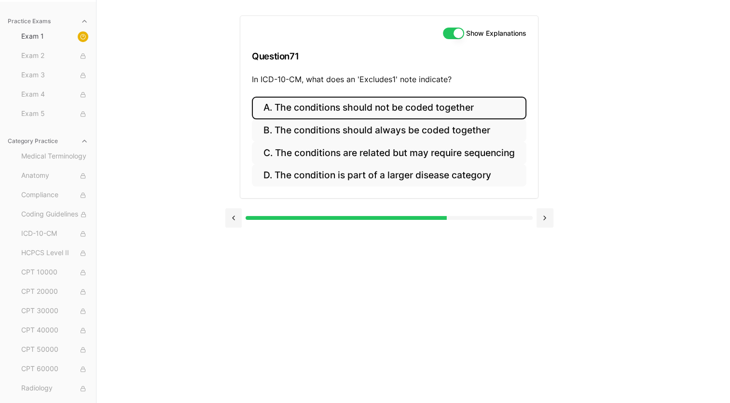
click at [376, 106] on button "A. The conditions should not be coded together" at bounding box center [389, 108] width 275 height 23
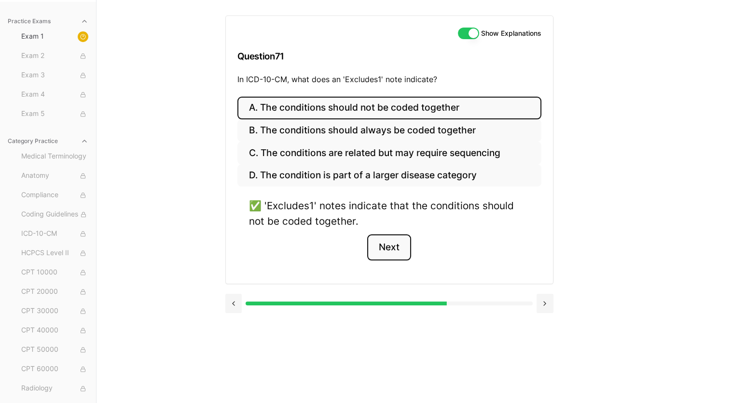
click at [392, 245] on button "Next" at bounding box center [389, 247] width 44 height 26
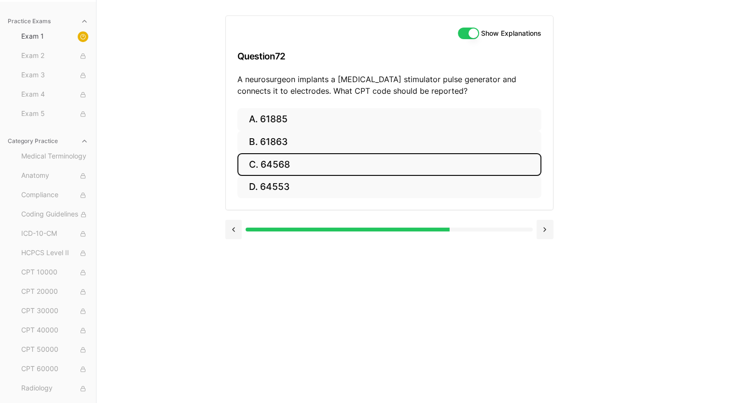
click at [307, 161] on button "C. 64568" at bounding box center [390, 164] width 304 height 23
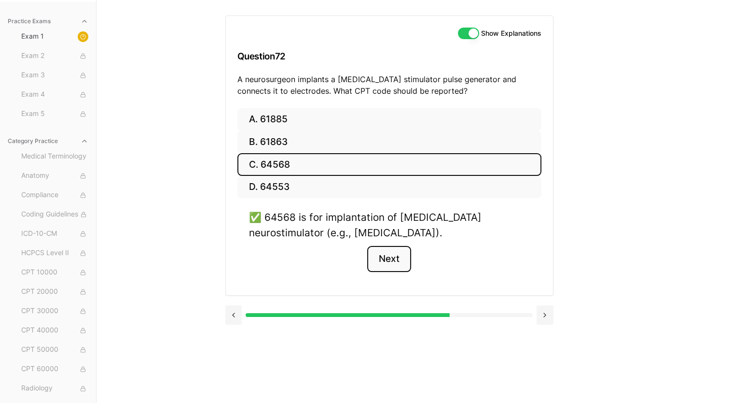
click at [398, 256] on button "Next" at bounding box center [389, 259] width 44 height 26
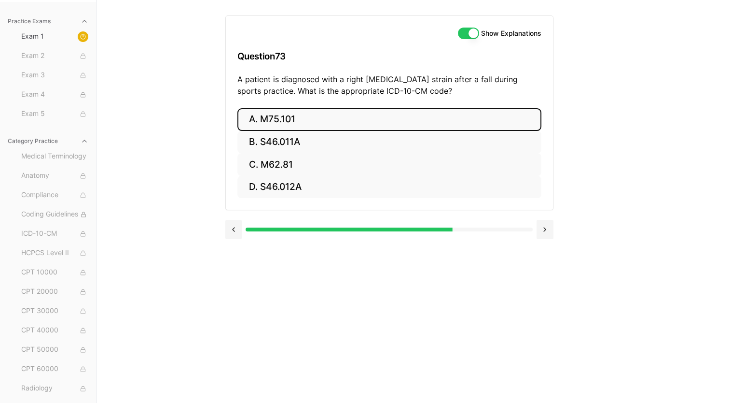
click at [362, 117] on button "A. M75.101" at bounding box center [390, 119] width 304 height 23
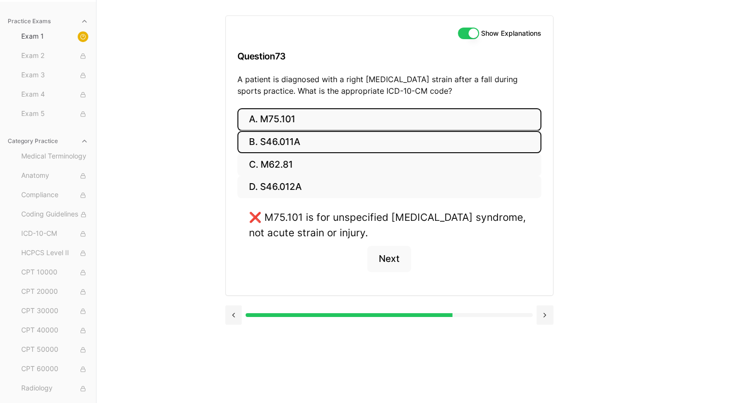
click at [326, 140] on button "B. S46.011A" at bounding box center [390, 142] width 304 height 23
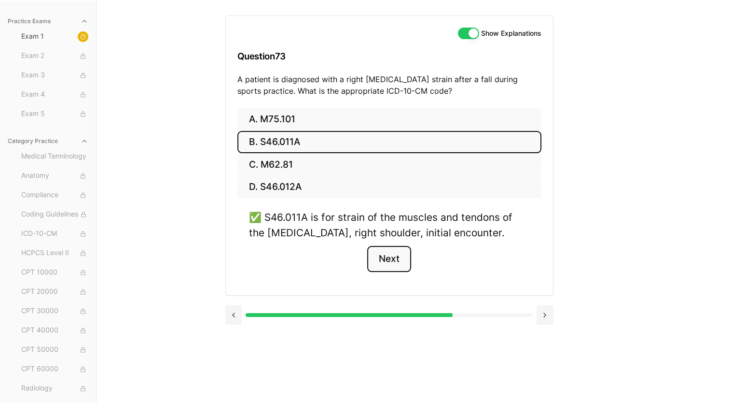
click at [382, 260] on button "Next" at bounding box center [389, 259] width 44 height 26
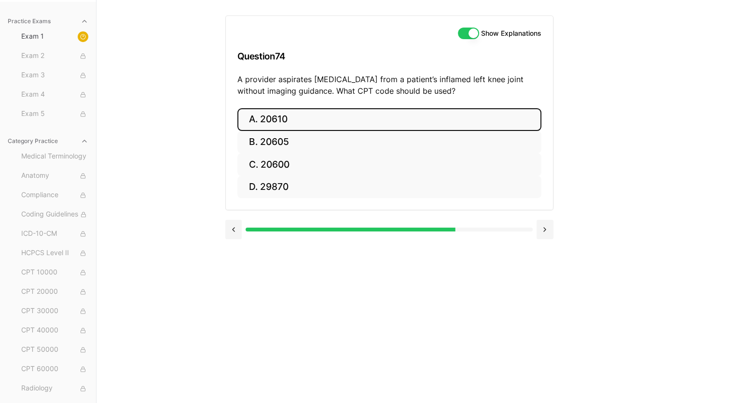
click at [271, 111] on button "A. 20610" at bounding box center [390, 119] width 304 height 23
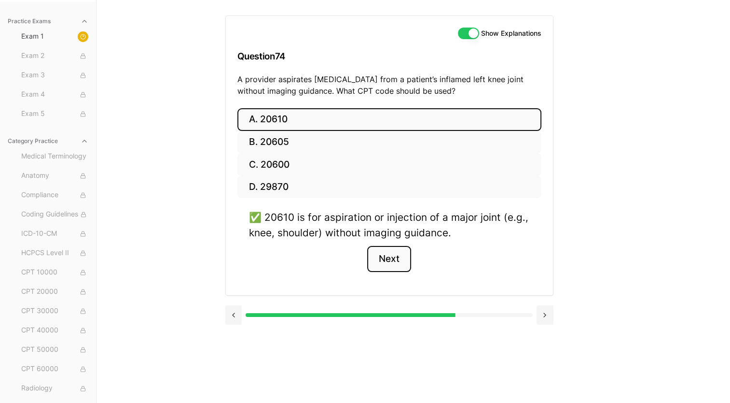
click at [381, 264] on button "Next" at bounding box center [389, 259] width 44 height 26
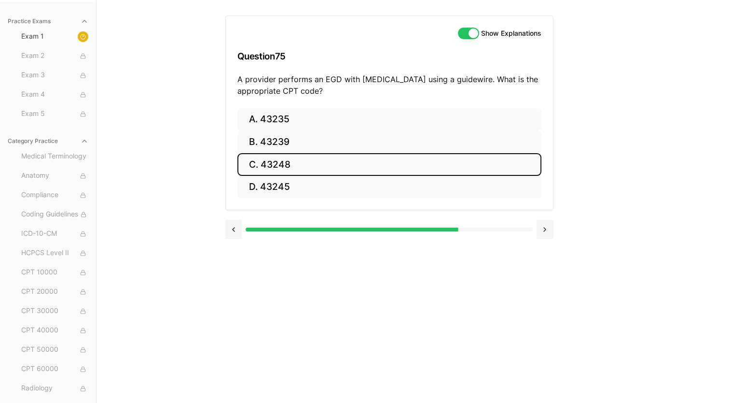
click at [284, 156] on button "C. 43248" at bounding box center [390, 164] width 304 height 23
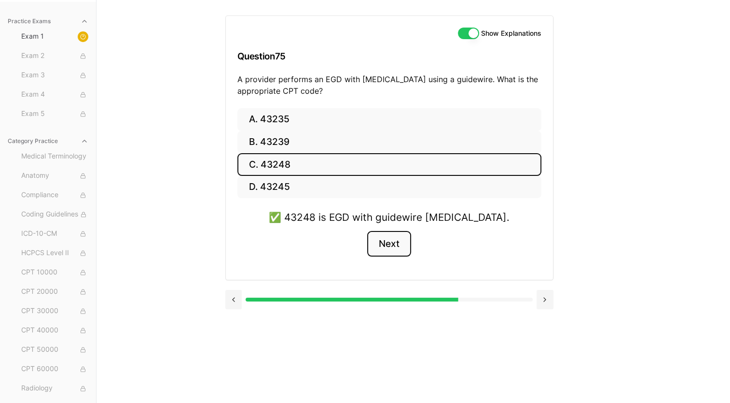
click at [387, 243] on button "Next" at bounding box center [389, 244] width 44 height 26
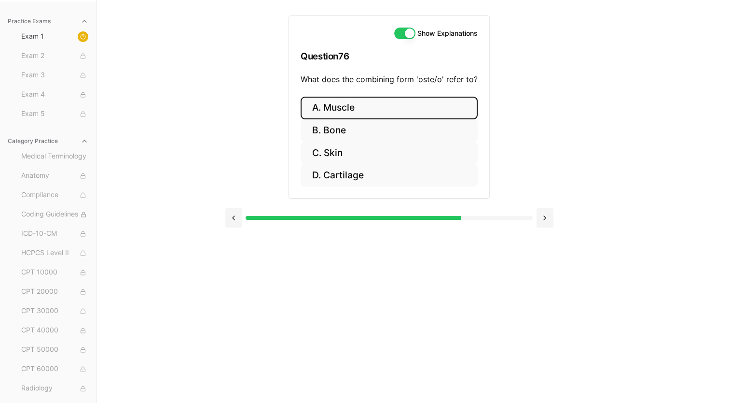
click at [365, 109] on button "A. Muscle" at bounding box center [389, 108] width 177 height 23
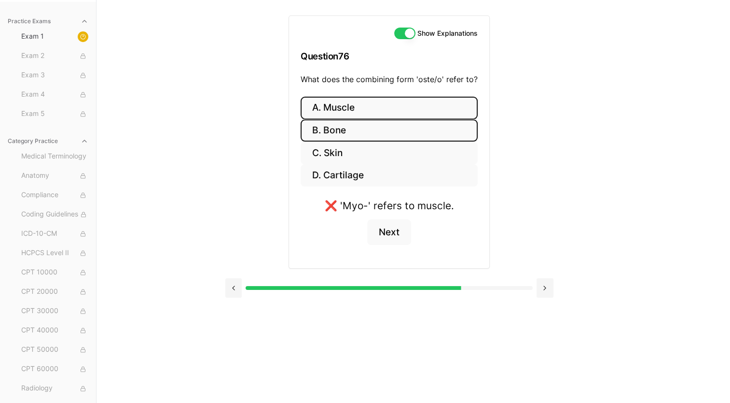
click at [351, 131] on button "B. Bone" at bounding box center [389, 130] width 177 height 23
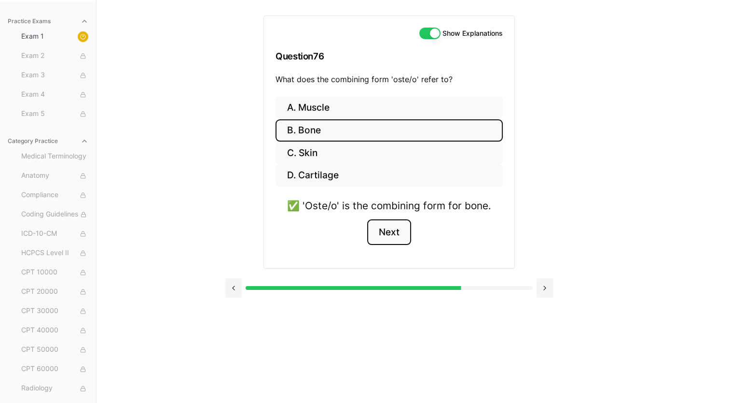
click at [392, 232] on button "Next" at bounding box center [389, 232] width 44 height 26
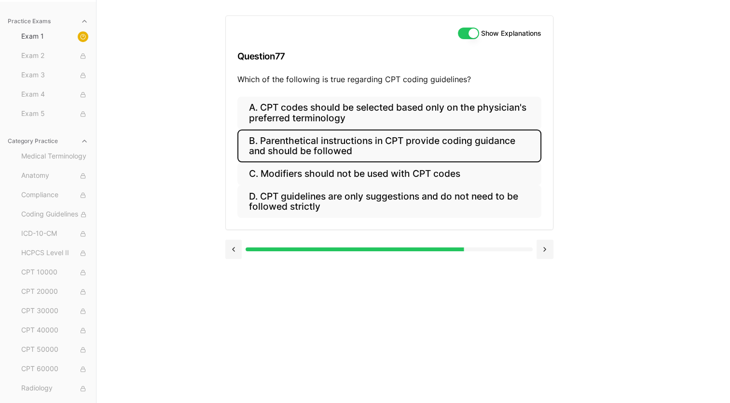
click at [326, 139] on button "B. Parenthetical instructions in CPT provide coding guidance and should be foll…" at bounding box center [390, 145] width 304 height 33
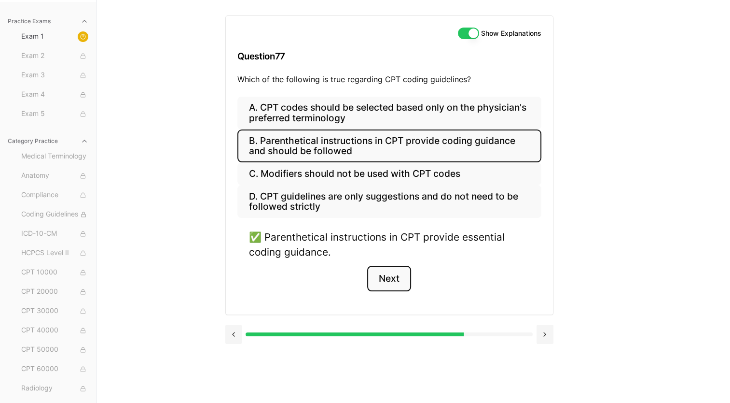
click at [385, 275] on button "Next" at bounding box center [389, 279] width 44 height 26
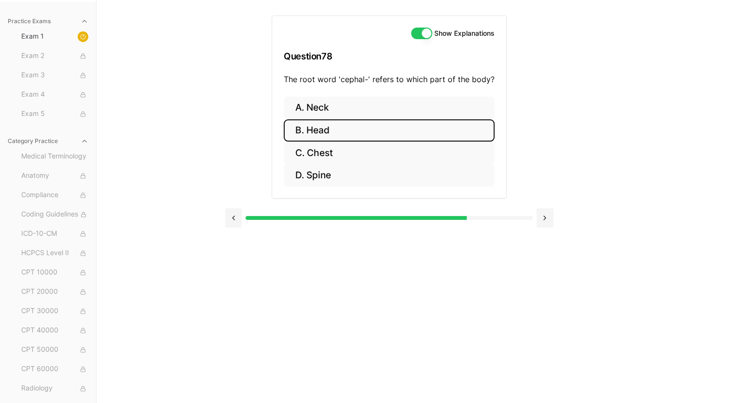
click at [331, 126] on button "B. Head" at bounding box center [389, 130] width 211 height 23
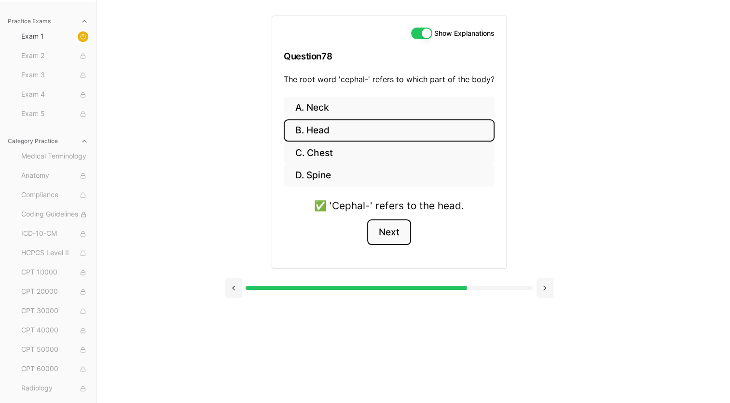
click at [396, 229] on button "Next" at bounding box center [389, 232] width 44 height 26
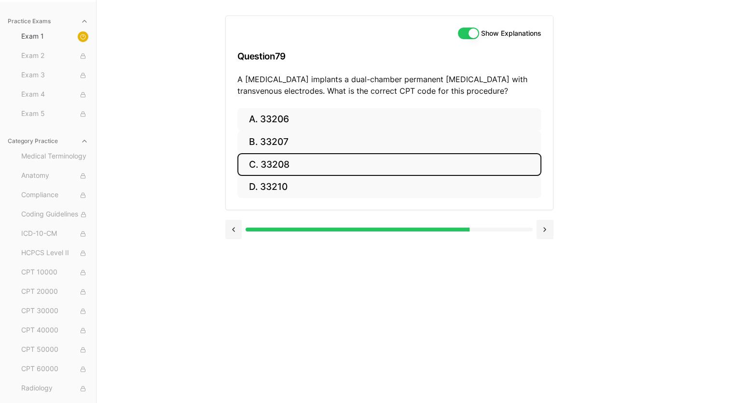
click at [301, 166] on button "C. 33208" at bounding box center [390, 164] width 304 height 23
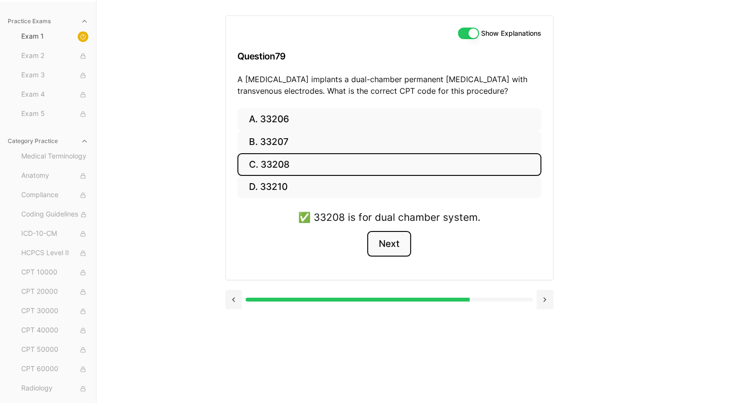
click at [392, 244] on button "Next" at bounding box center [389, 244] width 44 height 26
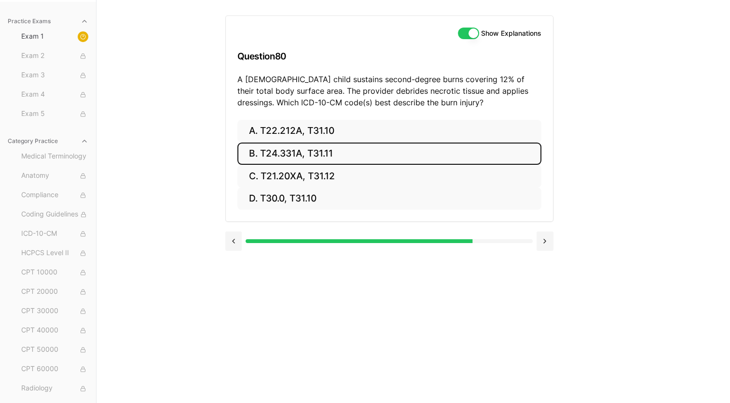
click at [370, 150] on button "B. T24.331A, T31.11" at bounding box center [390, 153] width 304 height 23
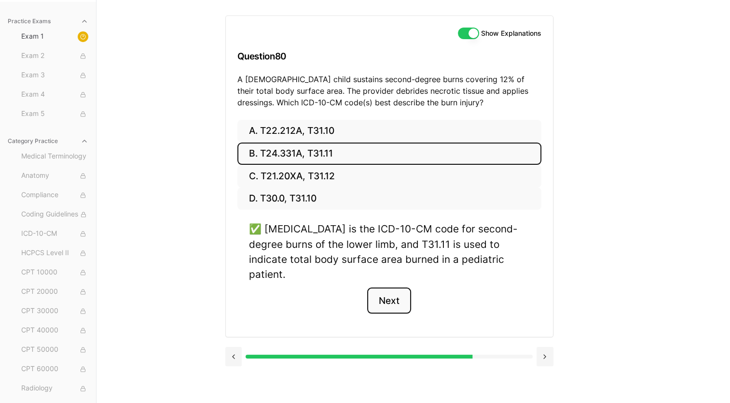
click at [388, 287] on button "Next" at bounding box center [389, 300] width 44 height 26
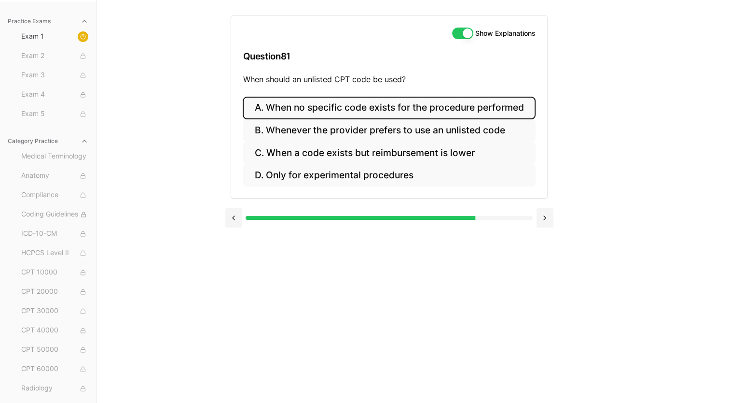
click at [366, 105] on button "A. When no specific code exists for the procedure performed" at bounding box center [389, 108] width 293 height 23
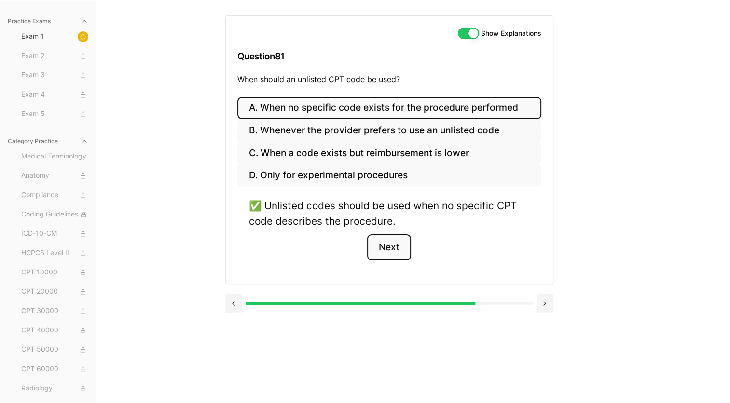
click at [393, 245] on button "Next" at bounding box center [389, 247] width 44 height 26
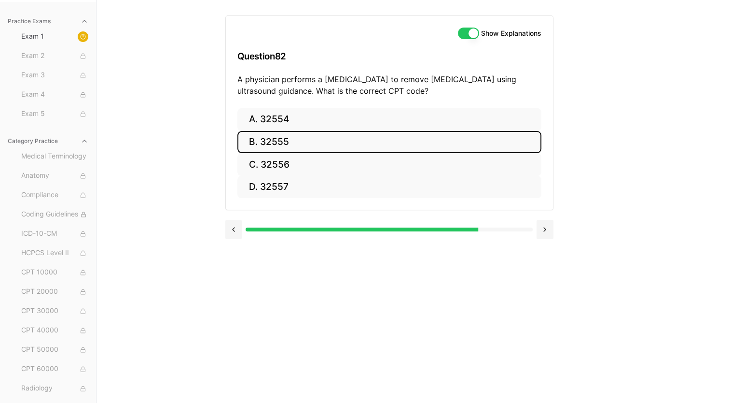
click at [293, 138] on button "B. 32555" at bounding box center [390, 142] width 304 height 23
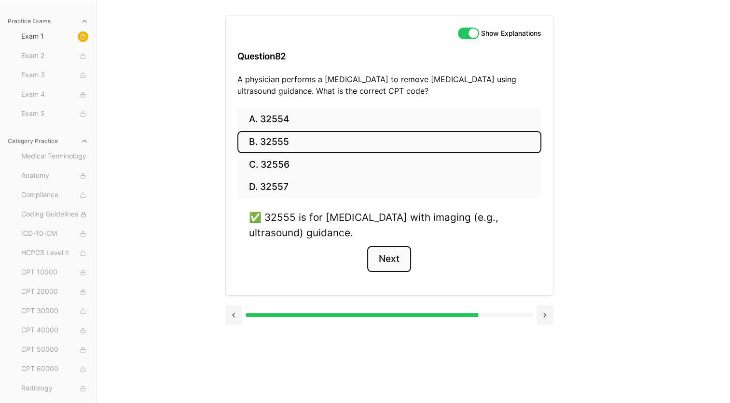
click at [380, 261] on button "Next" at bounding box center [389, 259] width 44 height 26
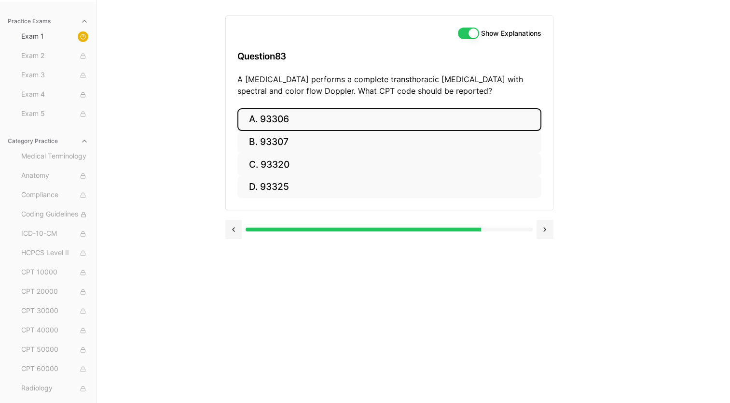
click at [340, 115] on button "A. 93306" at bounding box center [390, 119] width 304 height 23
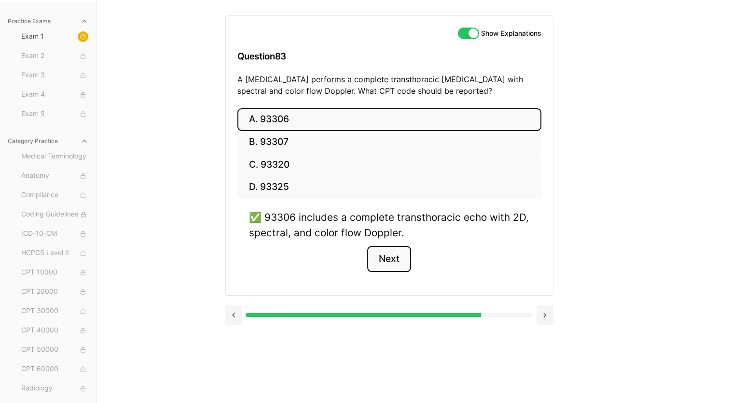
click at [392, 259] on button "Next" at bounding box center [389, 259] width 44 height 26
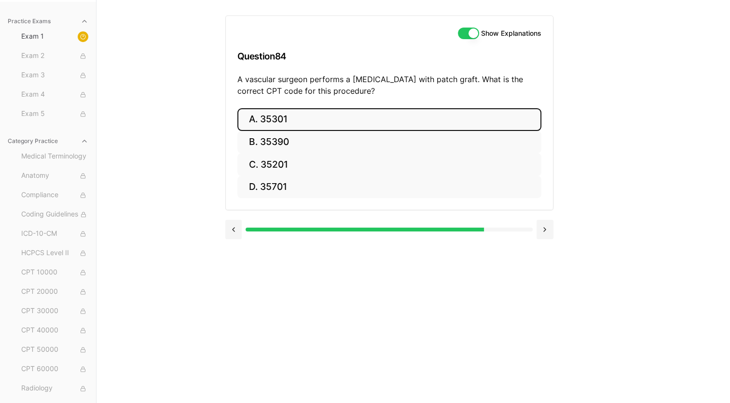
click at [302, 115] on button "A. 35301" at bounding box center [390, 119] width 304 height 23
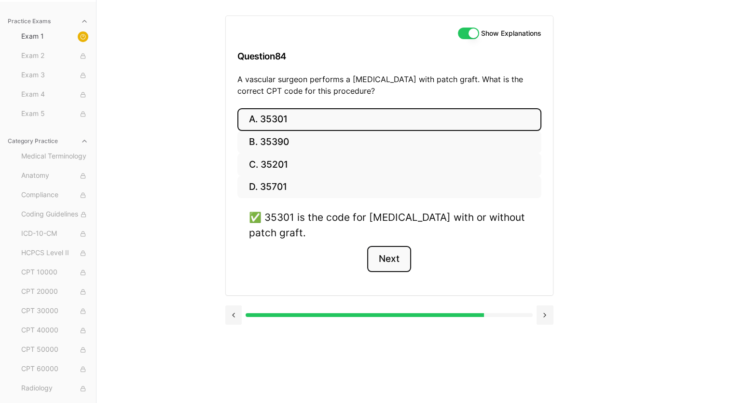
click at [384, 259] on button "Next" at bounding box center [389, 259] width 44 height 26
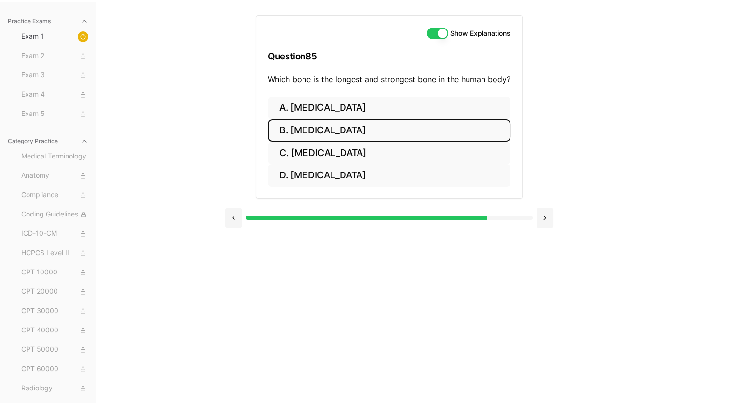
click at [342, 131] on button "B. [MEDICAL_DATA]" at bounding box center [389, 130] width 243 height 23
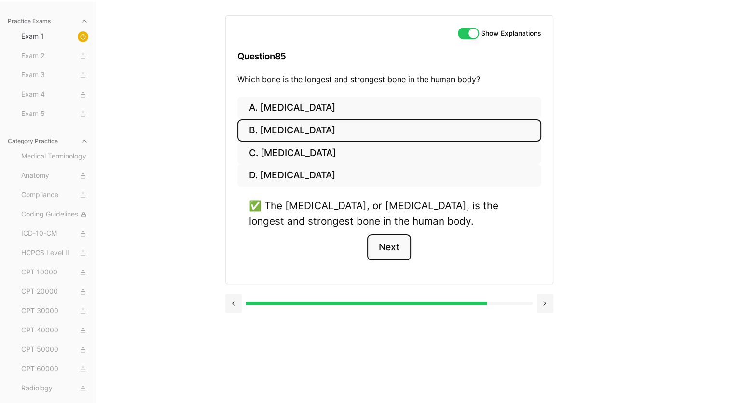
click at [400, 250] on button "Next" at bounding box center [389, 247] width 44 height 26
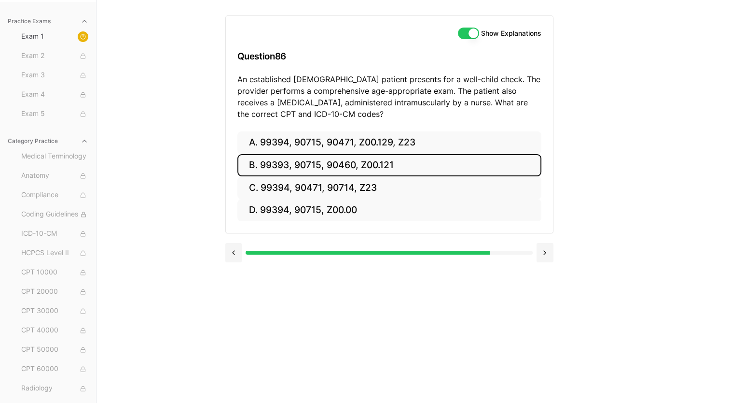
click at [290, 166] on button "B. 99393, 90715, 90460, Z00.121" at bounding box center [390, 165] width 304 height 23
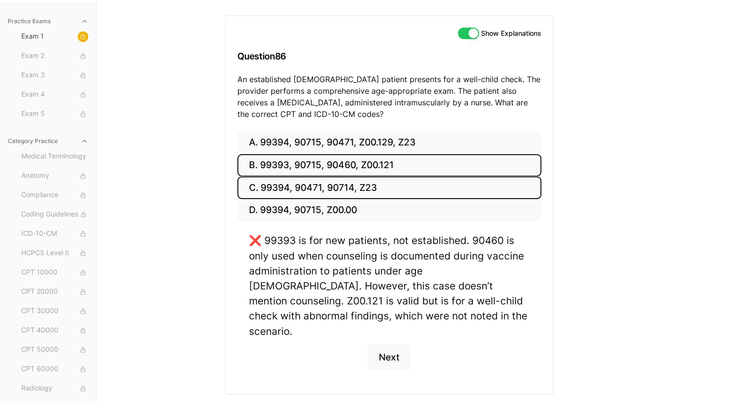
click at [291, 187] on button "C. 99394, 90471, 90714, Z23" at bounding box center [390, 187] width 304 height 23
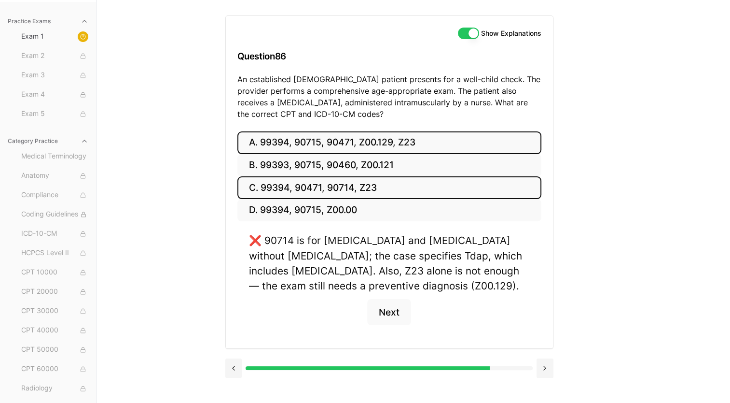
click at [290, 145] on button "A. 99394, 90715, 90471, Z00.129, Z23" at bounding box center [390, 142] width 304 height 23
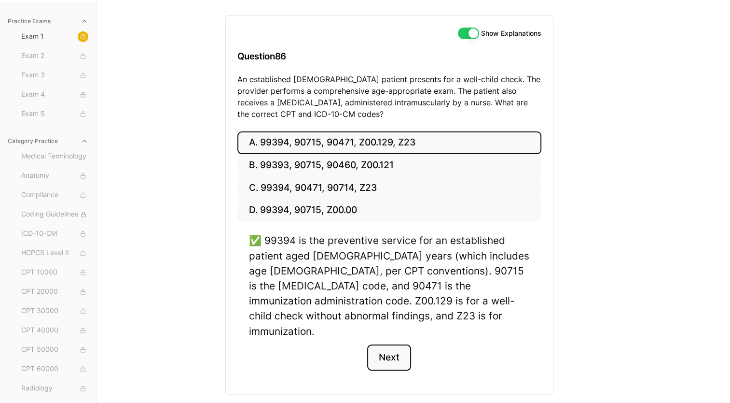
click at [395, 349] on button "Next" at bounding box center [389, 357] width 44 height 26
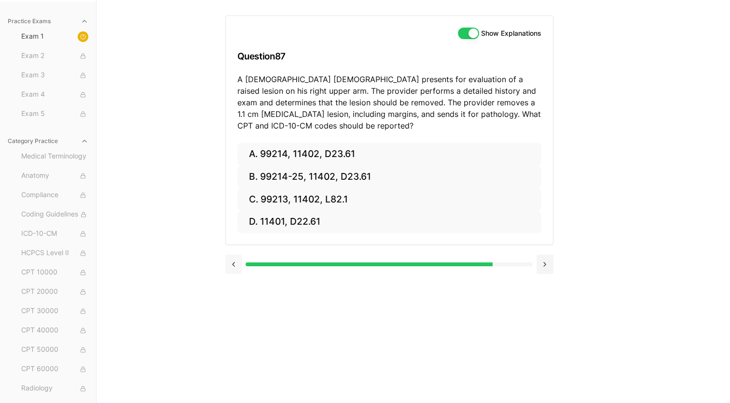
click at [232, 265] on button at bounding box center [233, 263] width 17 height 19
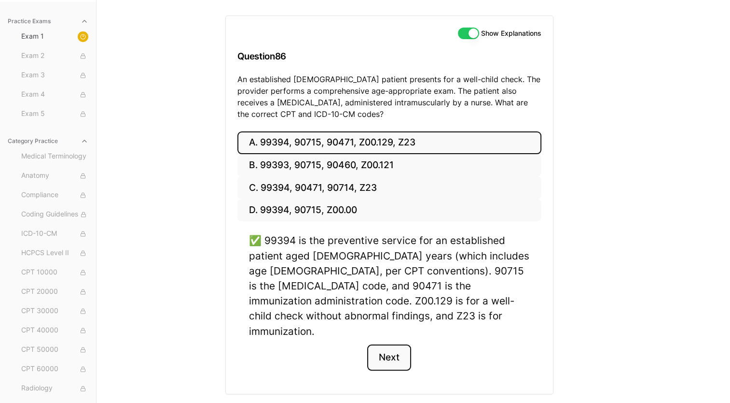
click at [398, 344] on button "Next" at bounding box center [389, 357] width 44 height 26
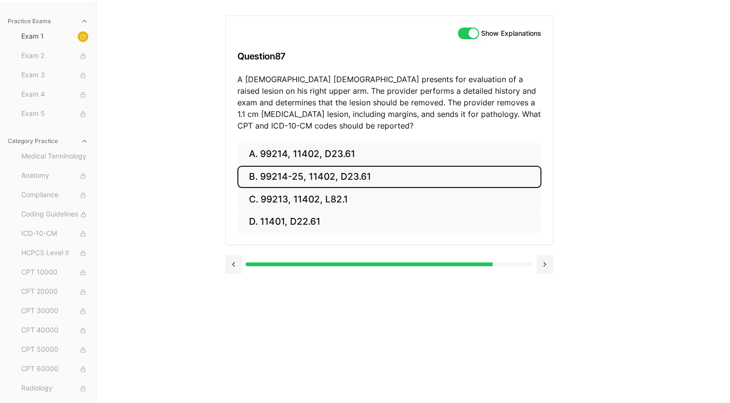
click at [353, 174] on button "B. 99214-25, 11402, D23.61" at bounding box center [390, 177] width 304 height 23
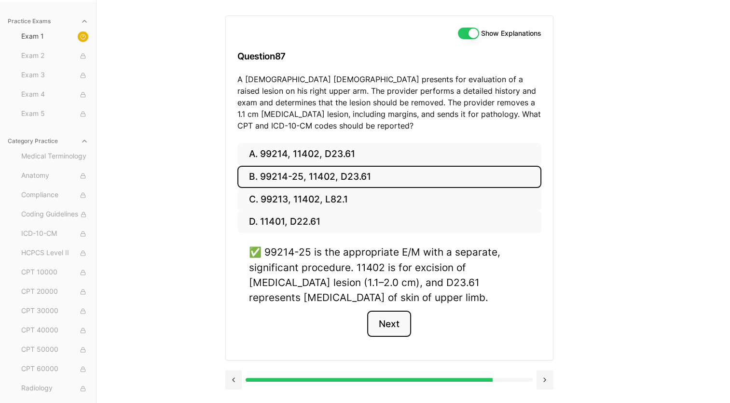
click at [384, 323] on button "Next" at bounding box center [389, 323] width 44 height 26
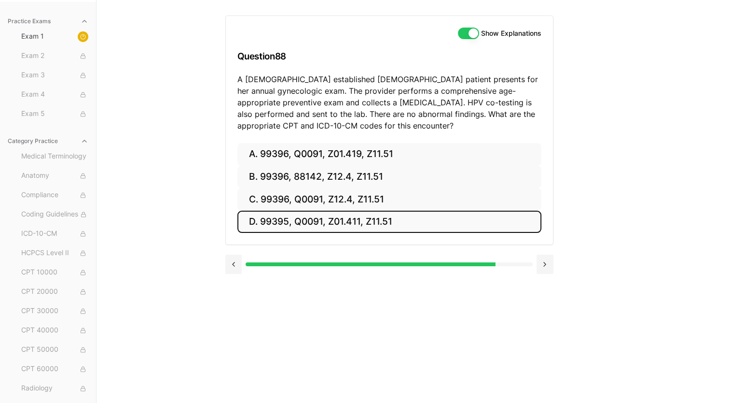
click at [309, 216] on button "D. 99395, Q0091, Z01.411, Z11.51" at bounding box center [390, 222] width 304 height 23
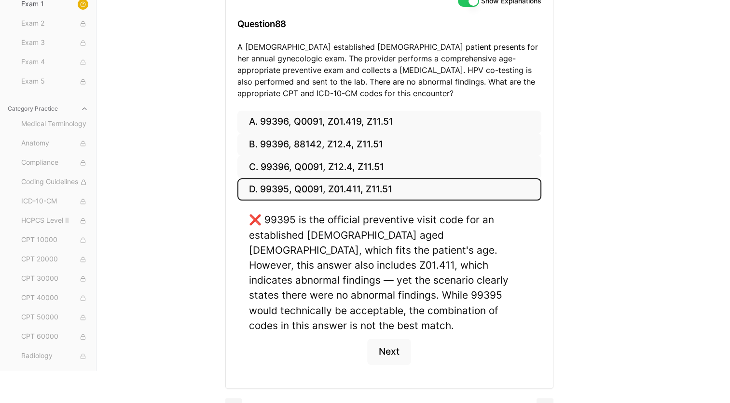
scroll to position [126, 0]
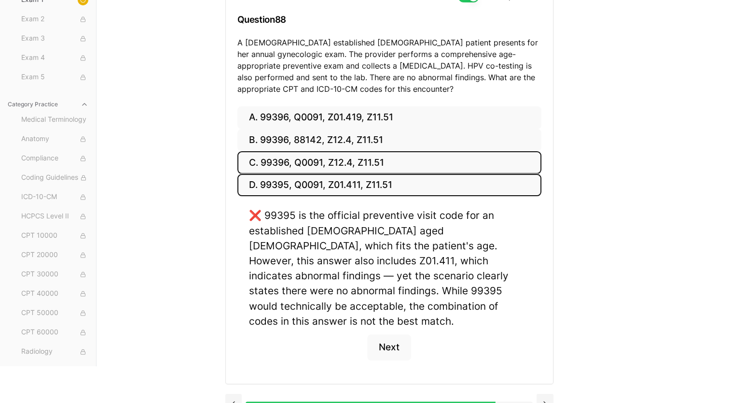
click at [327, 156] on button "C. 99396, Q0091, Z12.4, Z11.51" at bounding box center [390, 162] width 304 height 23
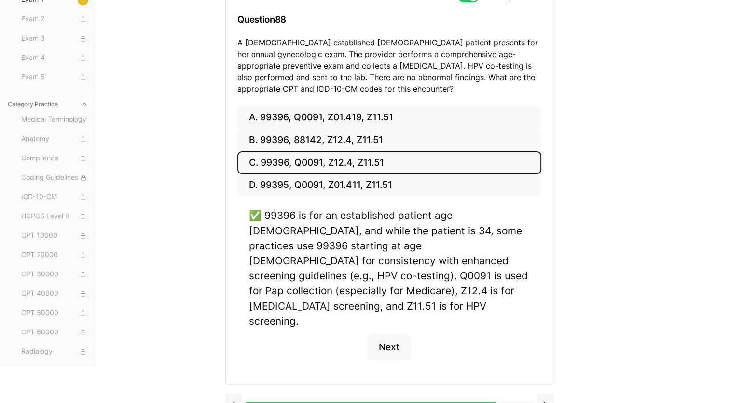
scroll to position [112, 0]
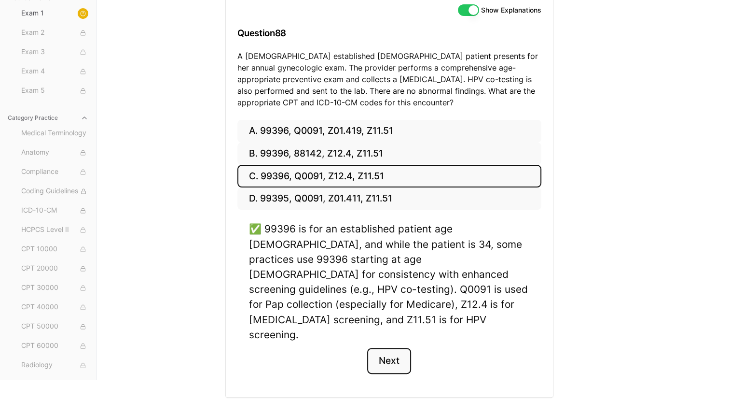
click at [392, 348] on button "Next" at bounding box center [389, 361] width 44 height 26
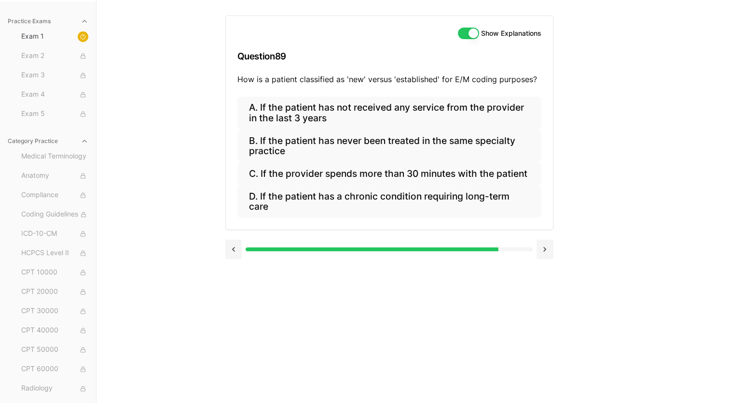
click at [155, 142] on div "Practice Exams Exam 1 Exam 2 Exam 3 Exam 4 Exam 5 Category Practice Medical Ter…" at bounding box center [365, 201] width 730 height 403
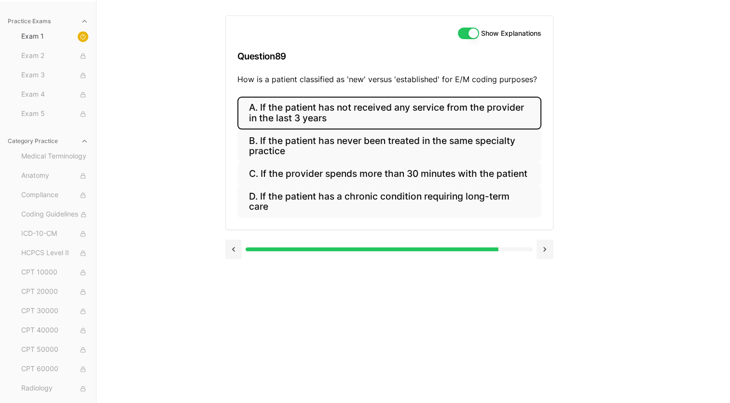
click at [350, 115] on button "A. If the patient has not received any service from the provider in the last 3 …" at bounding box center [390, 113] width 304 height 33
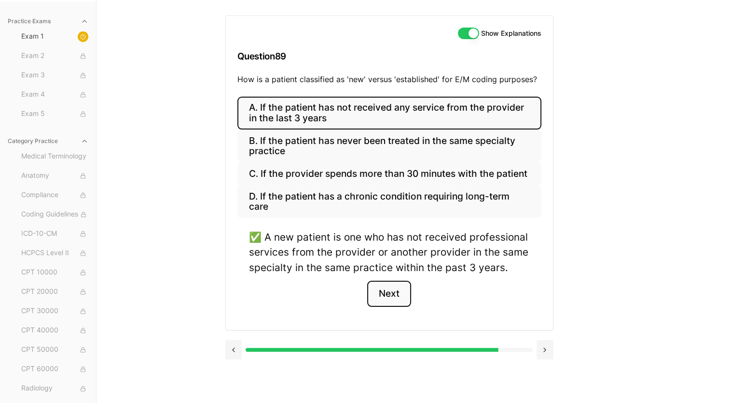
click at [392, 295] on button "Next" at bounding box center [389, 294] width 44 height 26
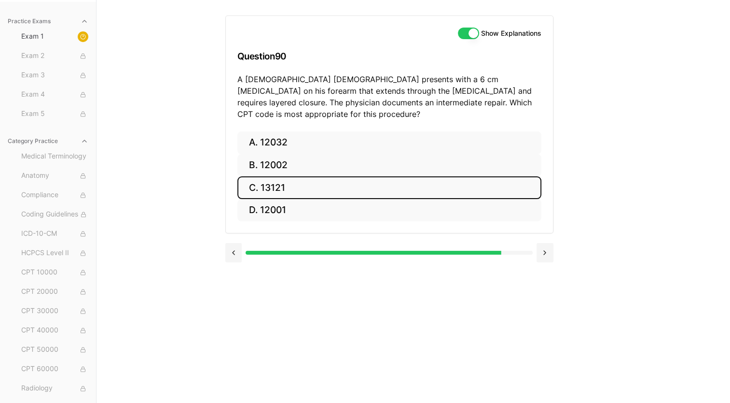
click at [291, 179] on button "C. 13121" at bounding box center [390, 187] width 304 height 23
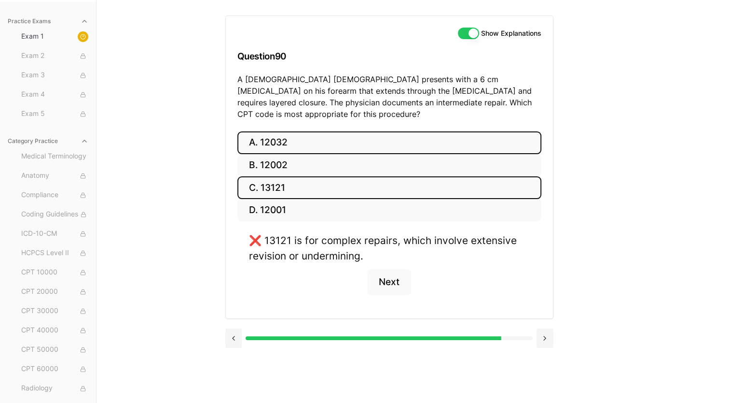
click at [326, 131] on button "A. 12032" at bounding box center [390, 142] width 304 height 23
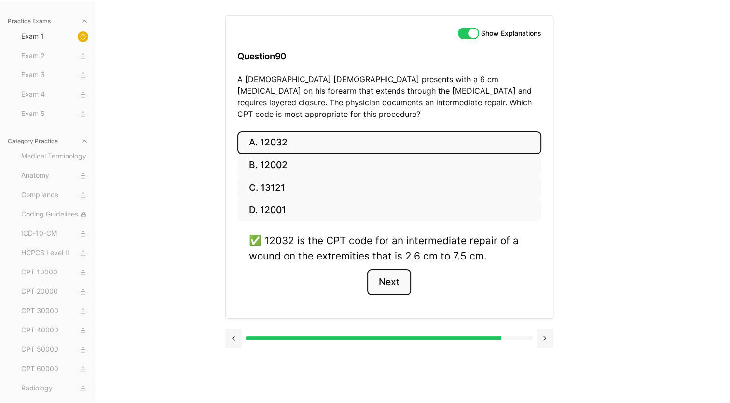
click at [392, 269] on button "Next" at bounding box center [389, 282] width 44 height 26
